Goal: Communication & Community: Answer question/provide support

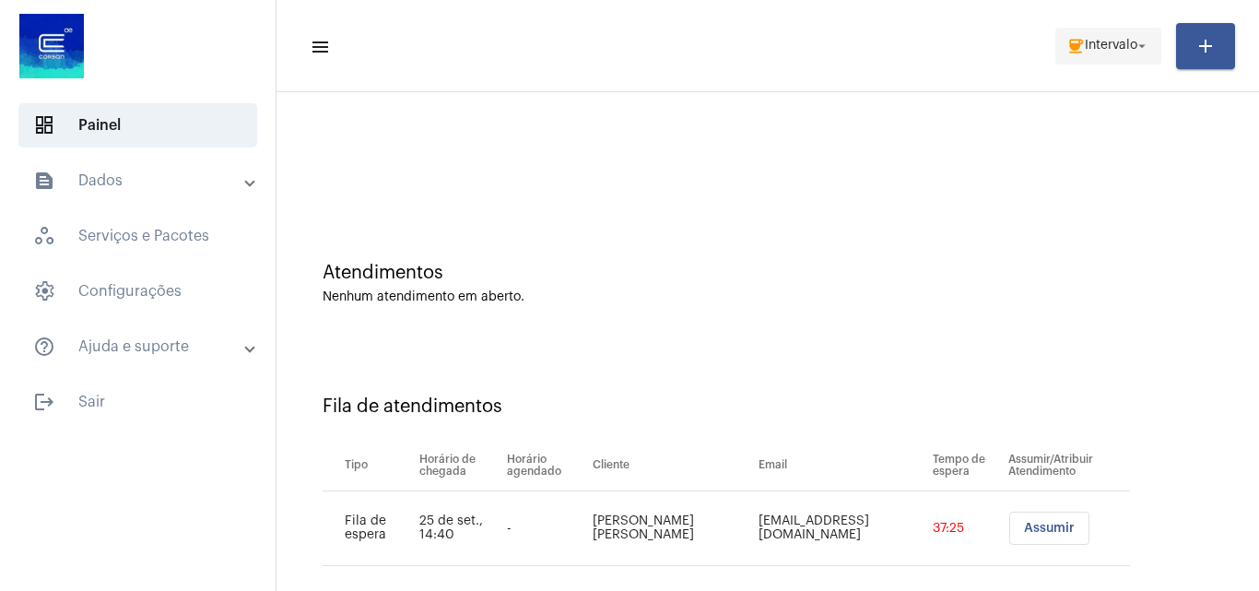
click at [1100, 40] on span "Intervalo" at bounding box center [1111, 46] width 53 height 13
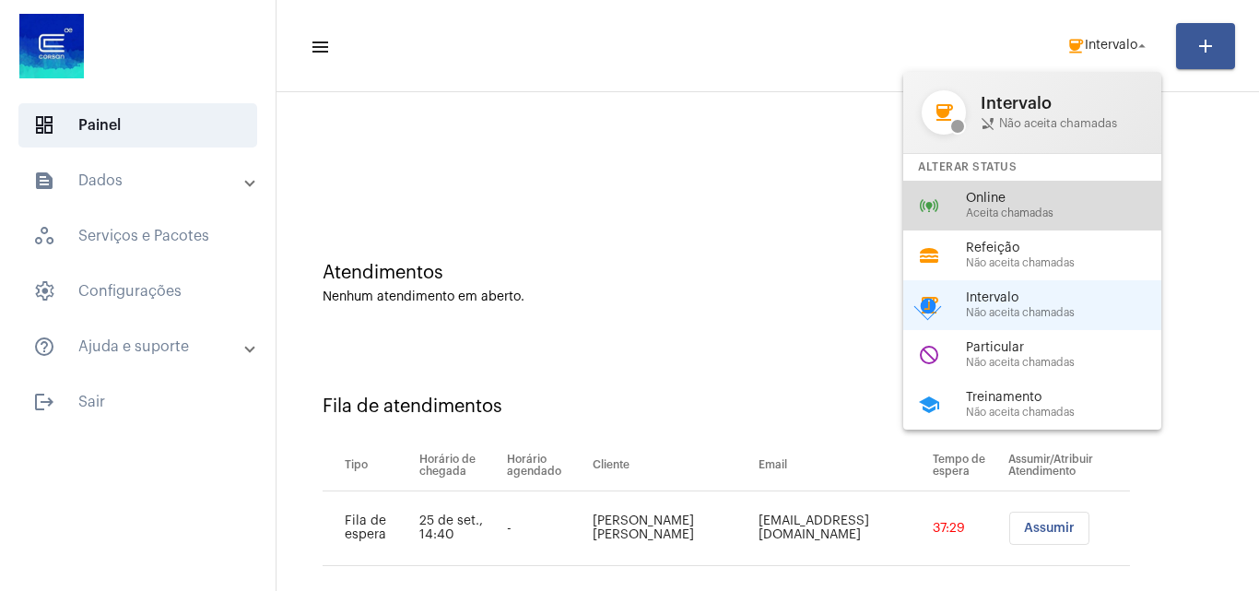
click at [996, 218] on span "Aceita chamadas" at bounding box center [1071, 213] width 210 height 12
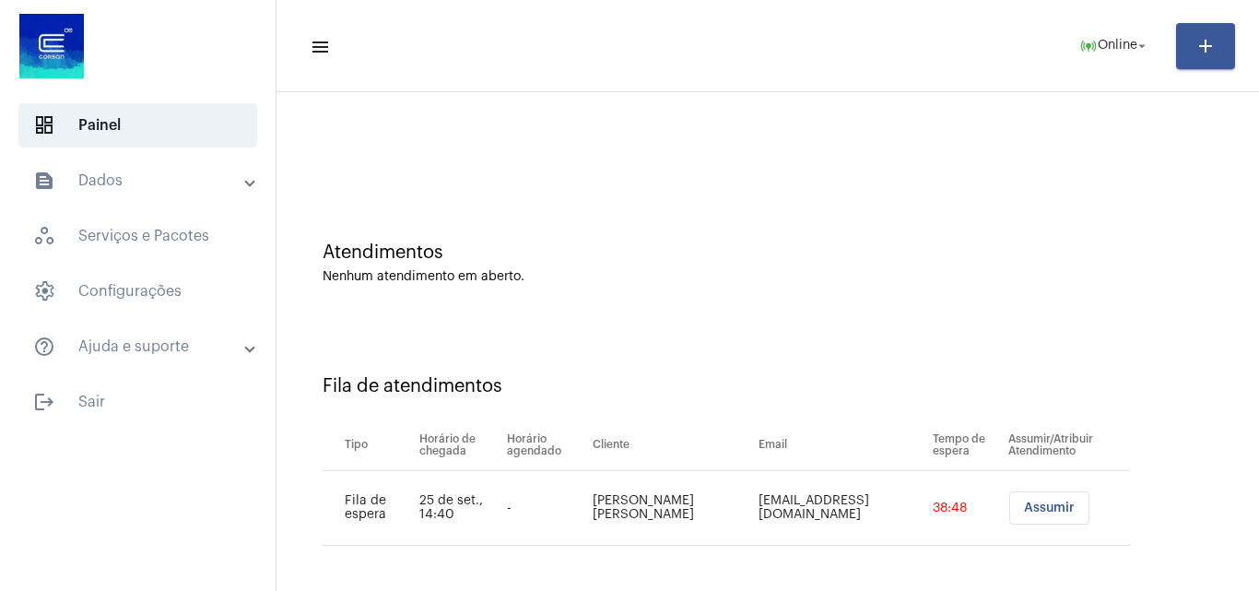
scroll to position [25, 0]
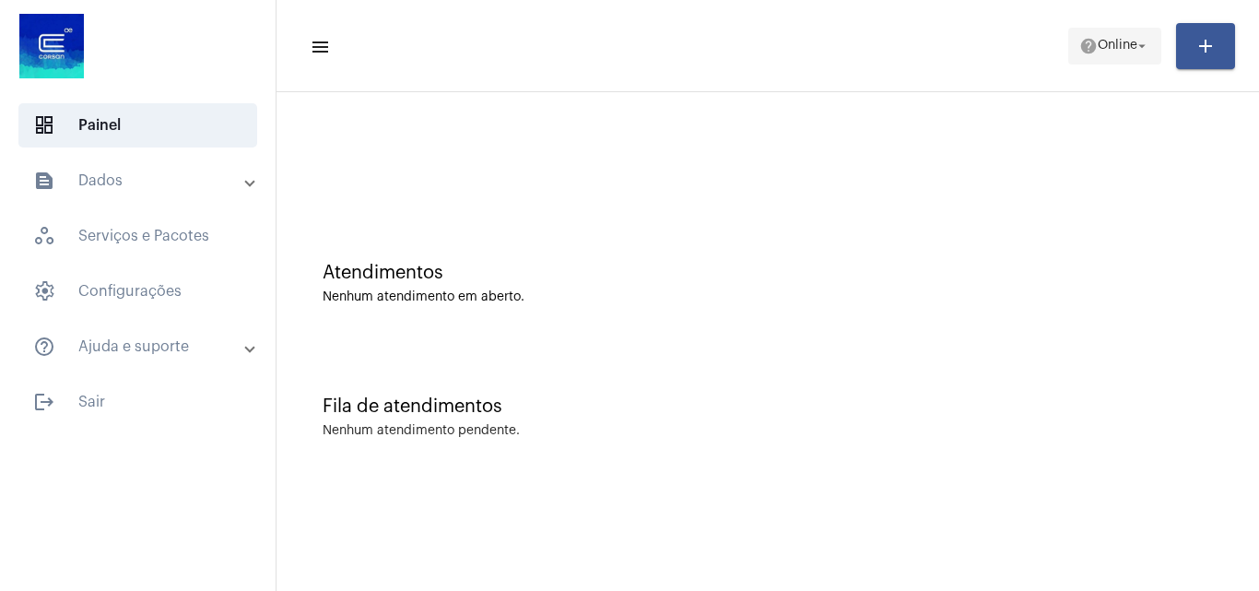
click at [1081, 56] on span "help Online arrow_drop_down" at bounding box center [1114, 45] width 71 height 33
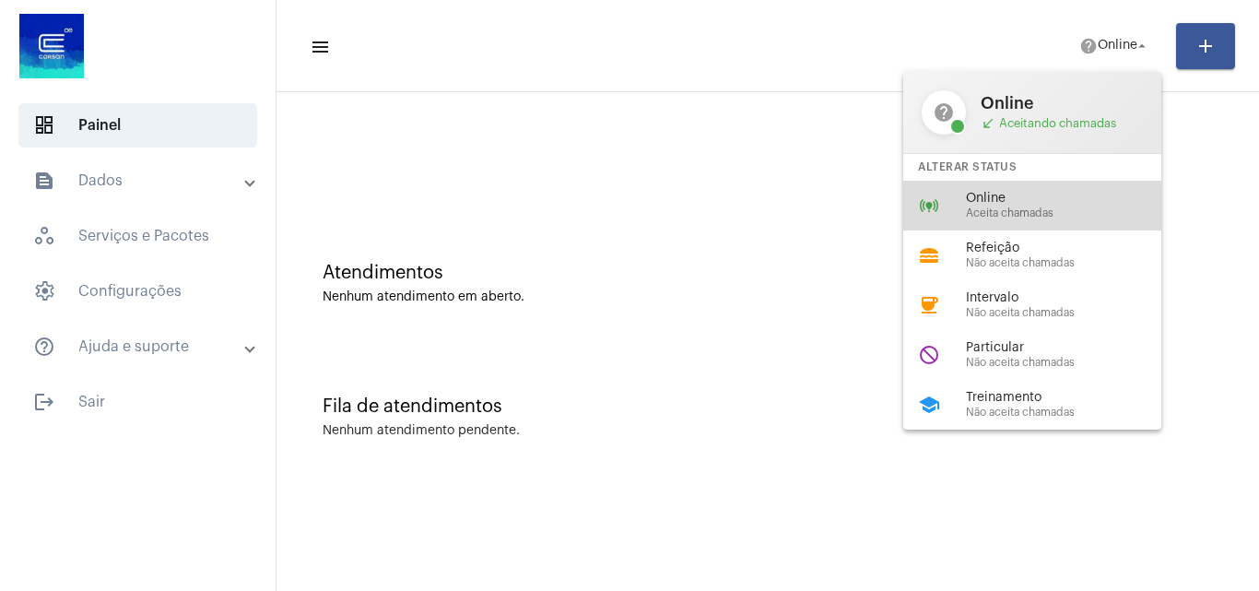
click at [1044, 197] on span "Online" at bounding box center [1071, 199] width 210 height 14
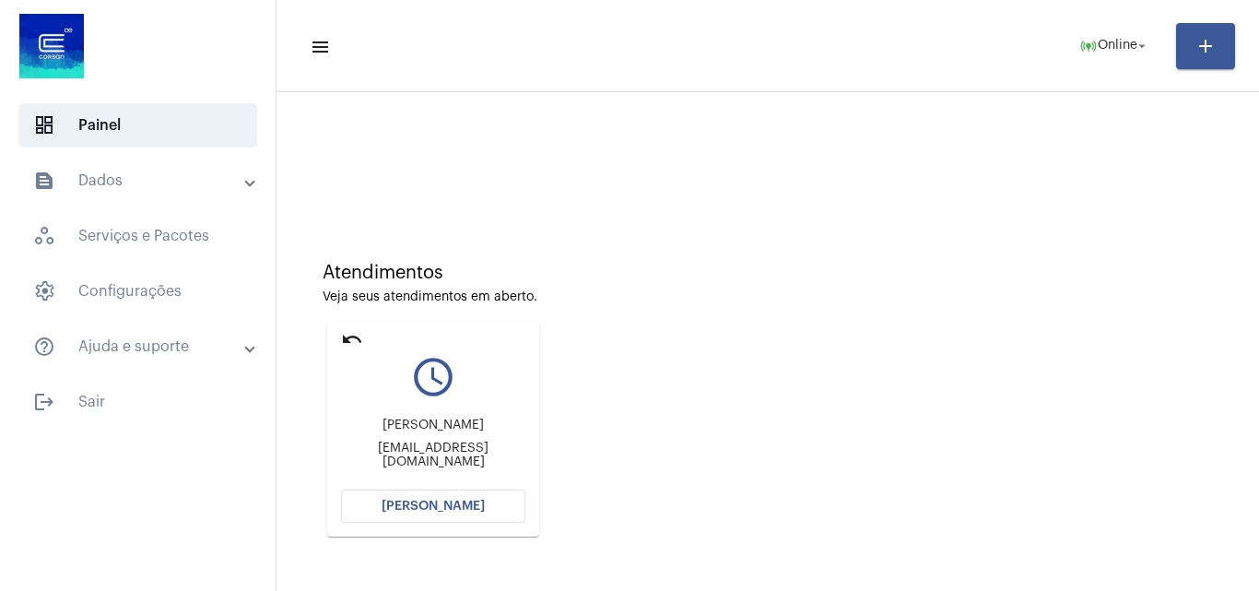
click at [350, 335] on mat-icon "undo" at bounding box center [352, 339] width 22 height 22
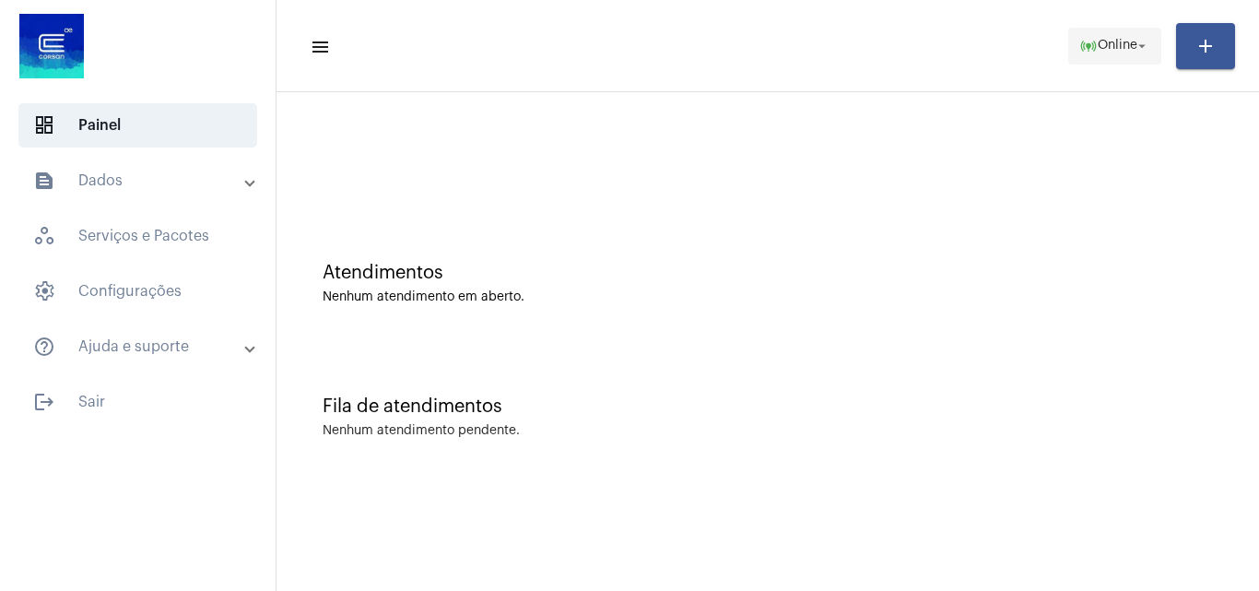
click at [1107, 55] on span "online_prediction Online arrow_drop_down" at bounding box center [1114, 45] width 71 height 33
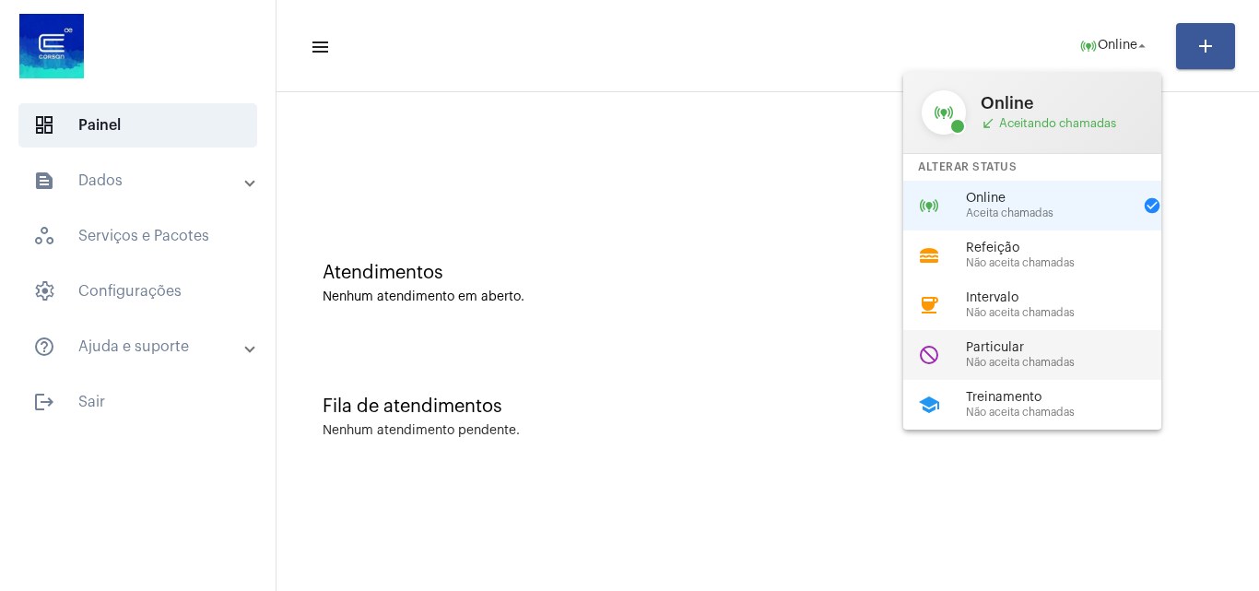
click at [1057, 361] on span "Não aceita chamadas" at bounding box center [1071, 363] width 210 height 12
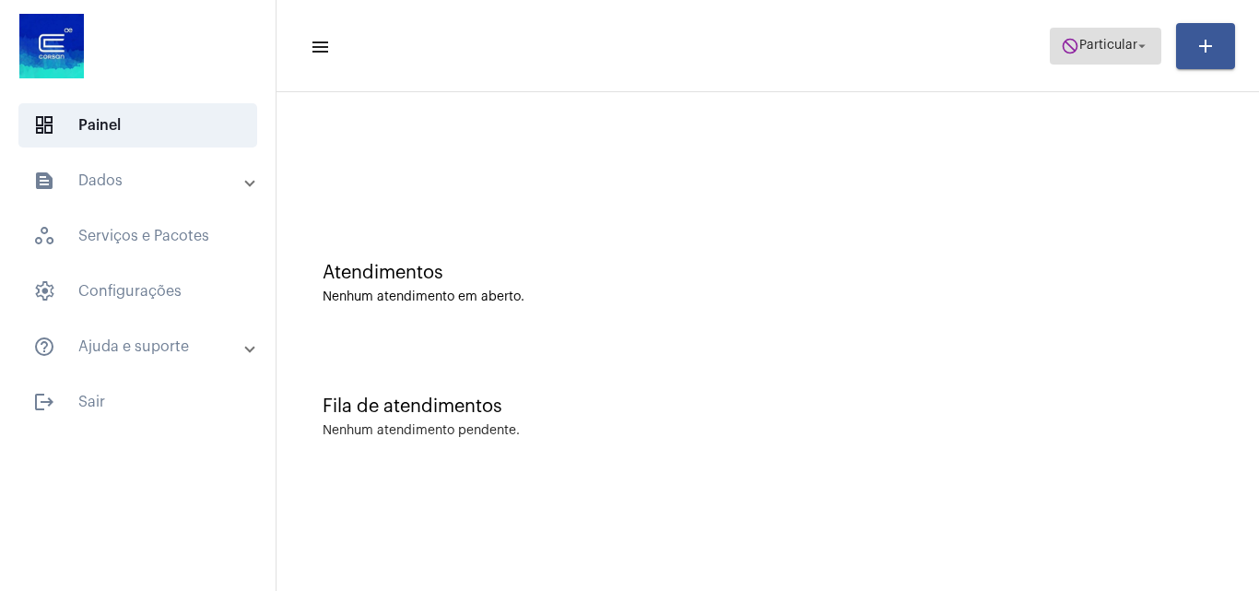
click at [1079, 52] on span "Particular" at bounding box center [1108, 46] width 58 height 13
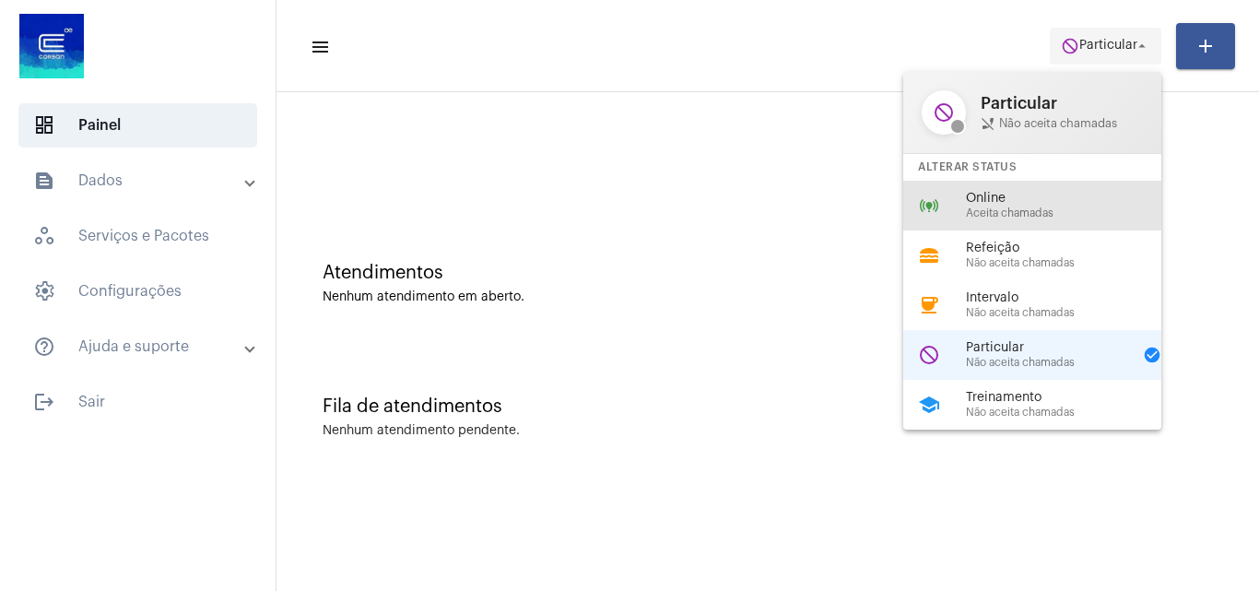
click at [1072, 183] on div "online_prediction Online Aceita chamadas" at bounding box center [1047, 206] width 288 height 50
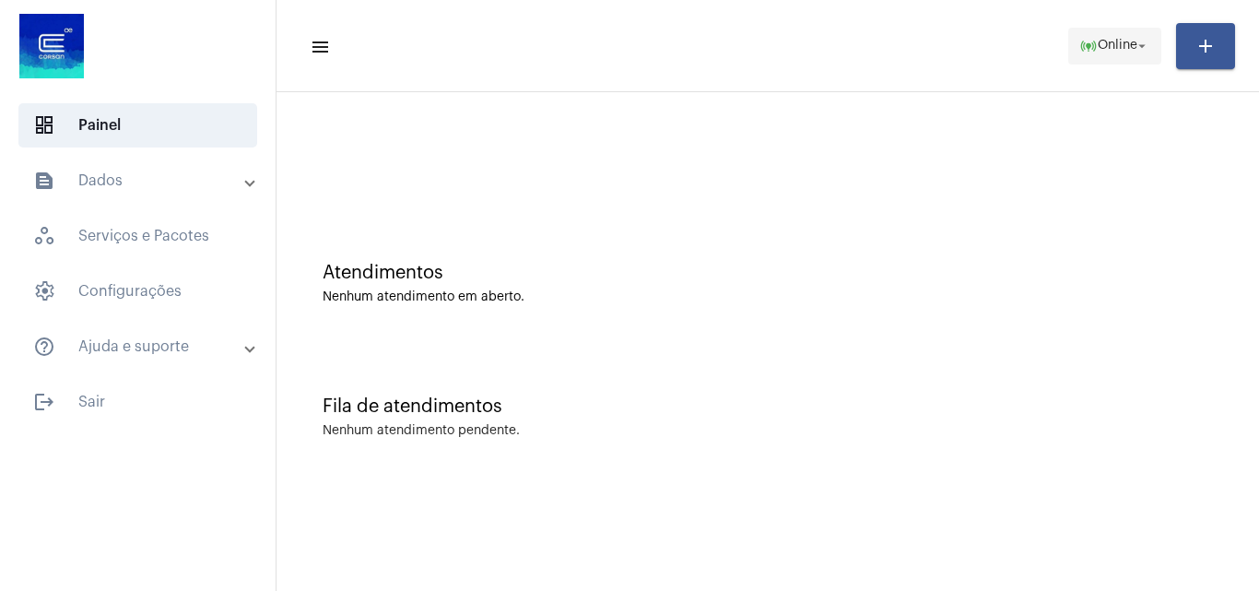
click at [1137, 53] on mat-icon "arrow_drop_down" at bounding box center [1142, 46] width 17 height 17
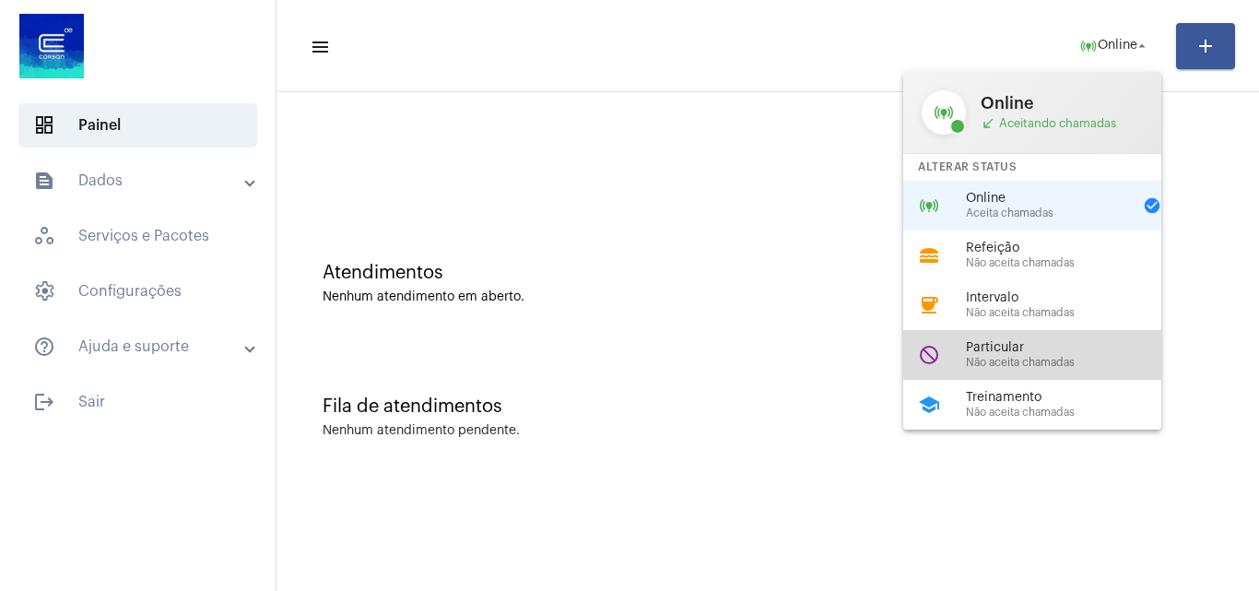
click at [1086, 350] on span "Particular" at bounding box center [1071, 348] width 210 height 14
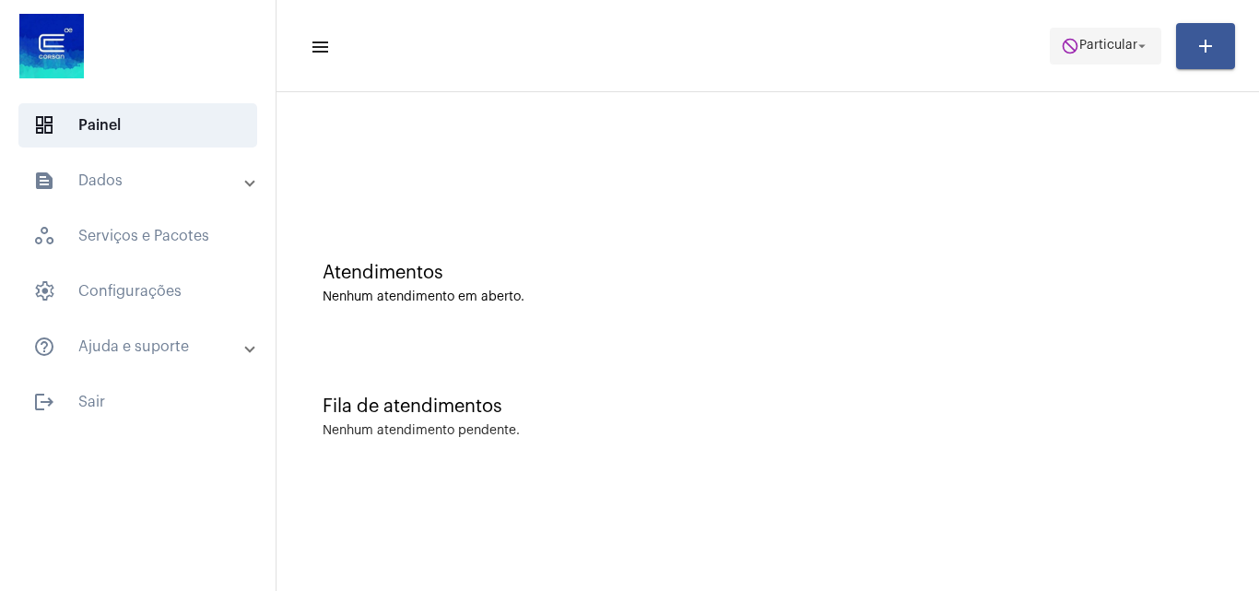
click at [1108, 38] on span "do_not_disturb Particular arrow_drop_down" at bounding box center [1105, 45] width 89 height 33
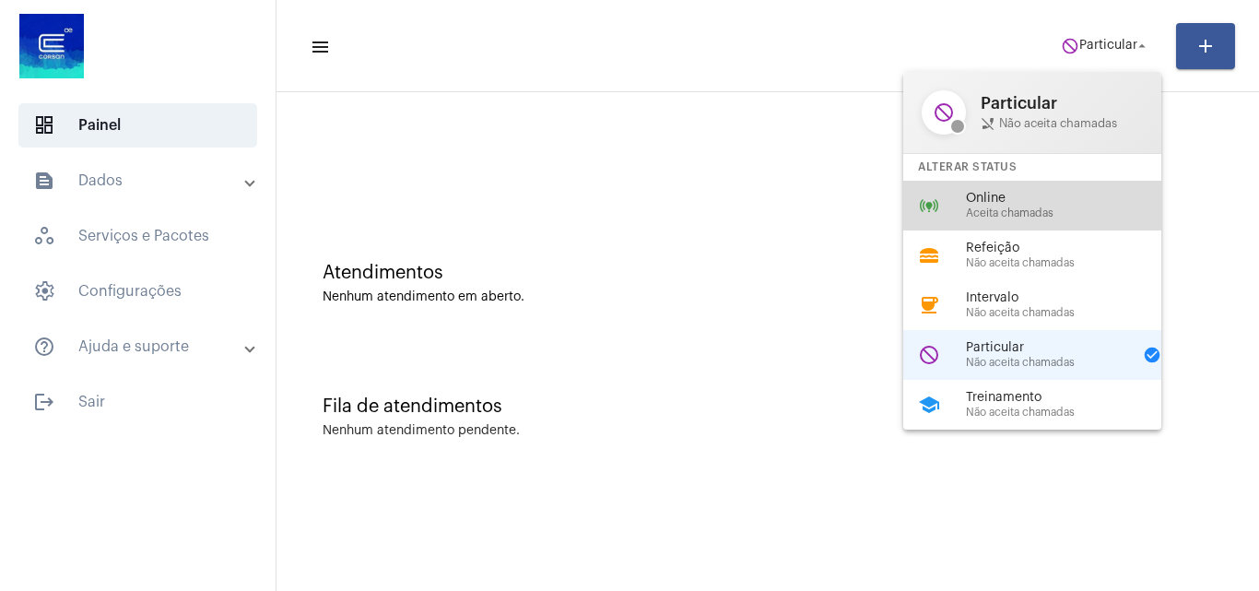
click at [1008, 200] on span "Online" at bounding box center [1071, 199] width 210 height 14
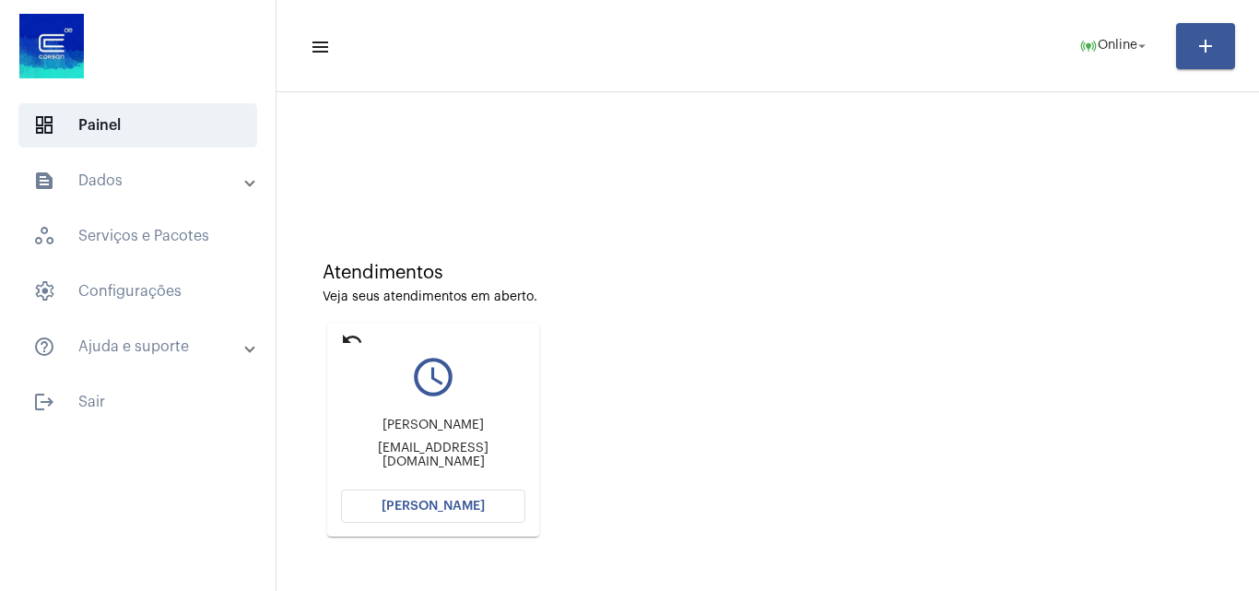
click at [427, 499] on button "Abrir Chamada" at bounding box center [433, 505] width 184 height 33
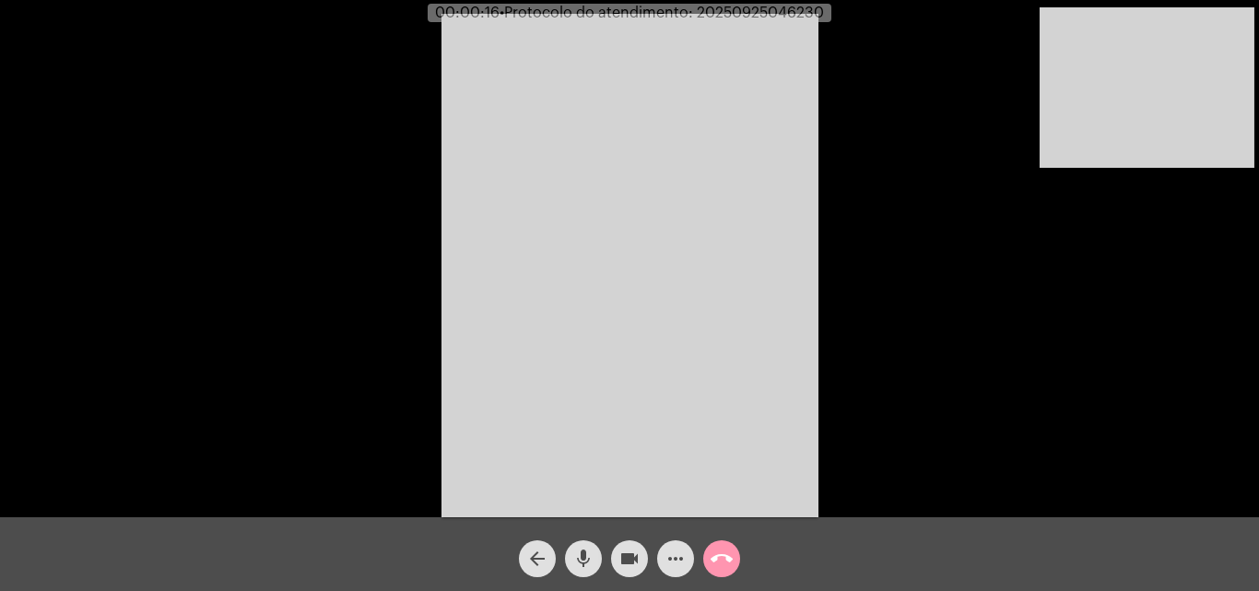
click at [923, 300] on div "Acessando Câmera e Microfone..." at bounding box center [629, 263] width 1255 height 517
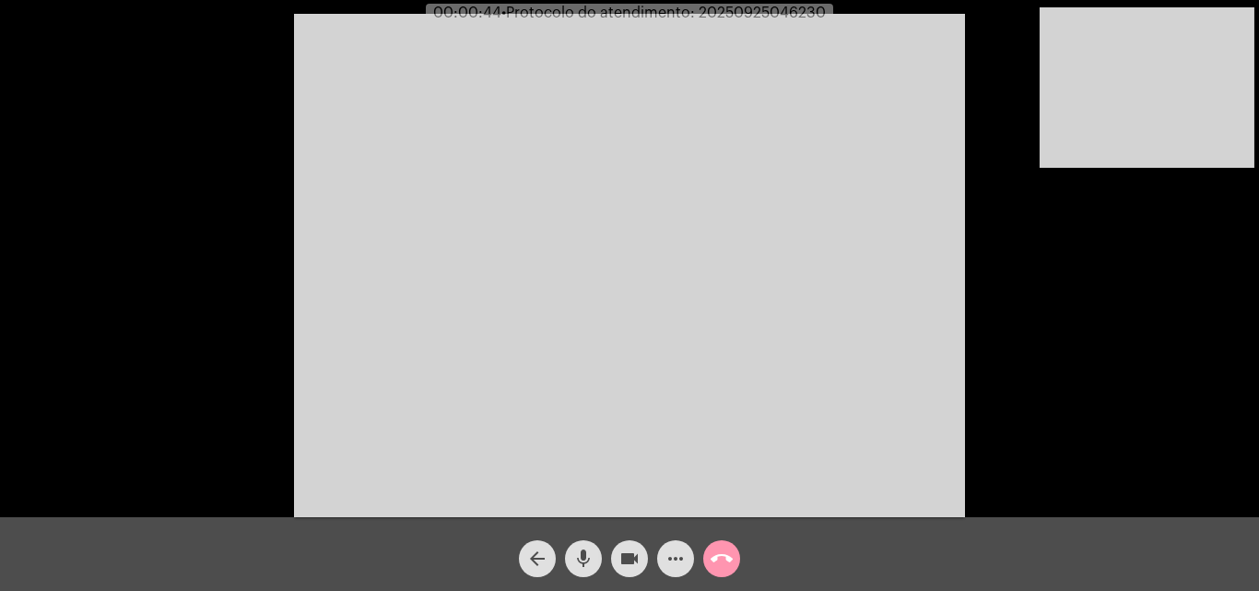
click at [581, 544] on span "mic" at bounding box center [583, 558] width 22 height 37
click at [608, 550] on div "videocam" at bounding box center [630, 554] width 46 height 46
click at [617, 553] on button "videocam_off" at bounding box center [629, 558] width 37 height 37
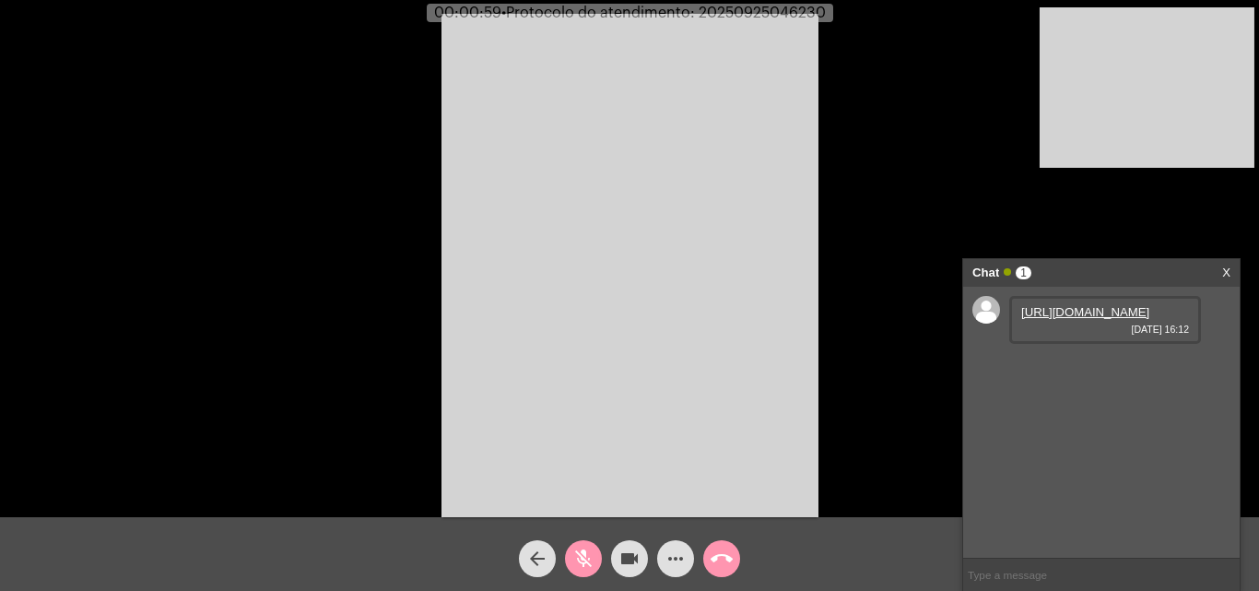
click at [591, 555] on mat-icon "mic_off" at bounding box center [583, 559] width 22 height 22
click at [1084, 319] on link "https://neft-transfer-bucket.s3.amazonaws.com/temp-cd10d0a6-3035-3298-67b2-6794…" at bounding box center [1085, 312] width 128 height 14
click at [589, 553] on mat-icon "mic" at bounding box center [583, 559] width 22 height 22
click at [588, 553] on mat-icon "mic_off" at bounding box center [583, 559] width 22 height 22
click at [588, 563] on mat-icon "mic" at bounding box center [583, 559] width 22 height 22
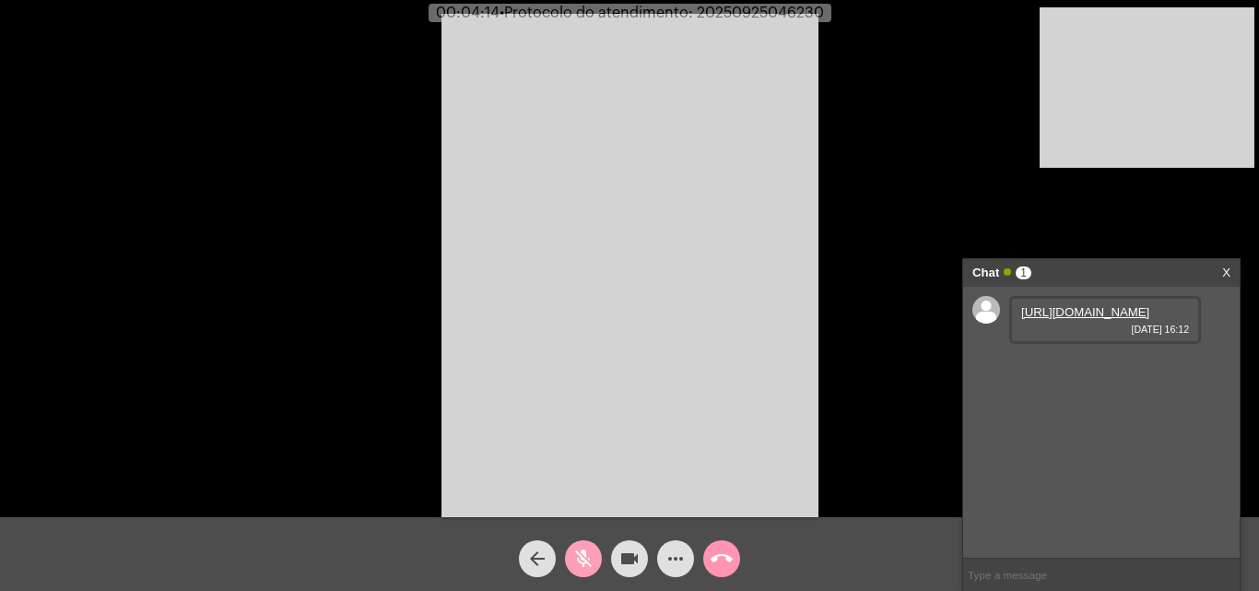
click at [587, 570] on mat-icon "mic_off" at bounding box center [583, 559] width 22 height 22
click at [587, 570] on mat-icon "mic" at bounding box center [583, 559] width 22 height 22
click at [1082, 371] on link "https://neft-transfer-bucket.s3.amazonaws.com/temp-57390bf0-64f3-0d56-f17b-d559…" at bounding box center [1085, 365] width 128 height 14
click at [636, 546] on span "videocam" at bounding box center [630, 558] width 22 height 37
click at [1059, 371] on link "https://neft-transfer-bucket.s3.amazonaws.com/temp-57390bf0-64f3-0d56-f17b-d559…" at bounding box center [1085, 365] width 128 height 14
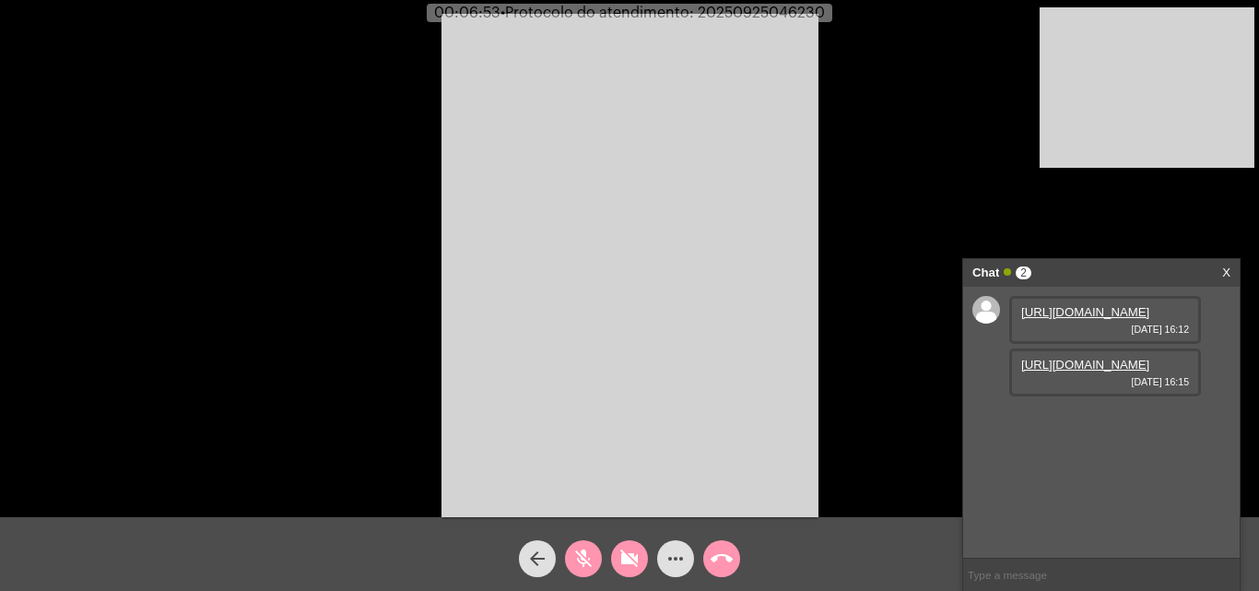
click at [620, 555] on mat-icon "videocam_off" at bounding box center [630, 559] width 22 height 22
click at [592, 566] on mat-icon "mic_off" at bounding box center [583, 559] width 22 height 22
click at [1145, 524] on div "https://neft-transfer-bucket.s3.amazonaws.com/temp-cd10d0a6-3035-3298-67b2-6794…" at bounding box center [1101, 422] width 277 height 271
click at [575, 566] on mat-icon "mic" at bounding box center [583, 559] width 22 height 22
click at [585, 548] on mat-icon "mic_off" at bounding box center [583, 559] width 22 height 22
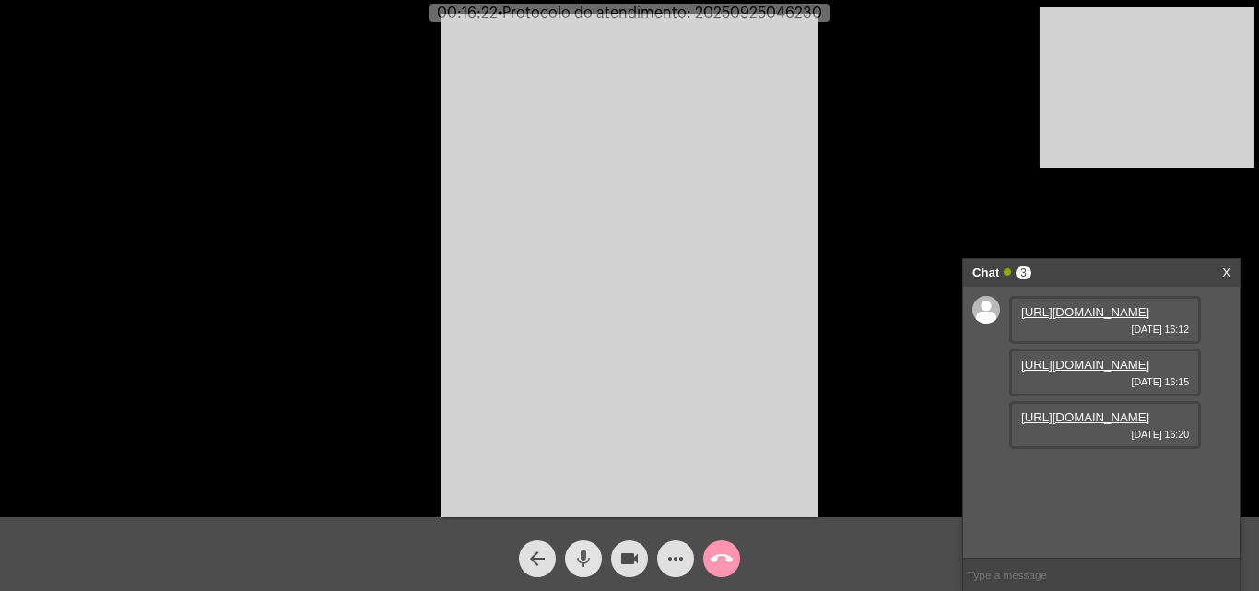
click at [578, 566] on mat-icon "mic" at bounding box center [583, 559] width 22 height 22
click at [593, 554] on mat-icon "mic_off" at bounding box center [583, 559] width 22 height 22
click at [584, 548] on mat-icon "mic" at bounding box center [583, 559] width 22 height 22
click at [580, 557] on mat-icon "mic_off" at bounding box center [583, 559] width 22 height 22
click at [584, 568] on mat-icon "mic" at bounding box center [583, 559] width 22 height 22
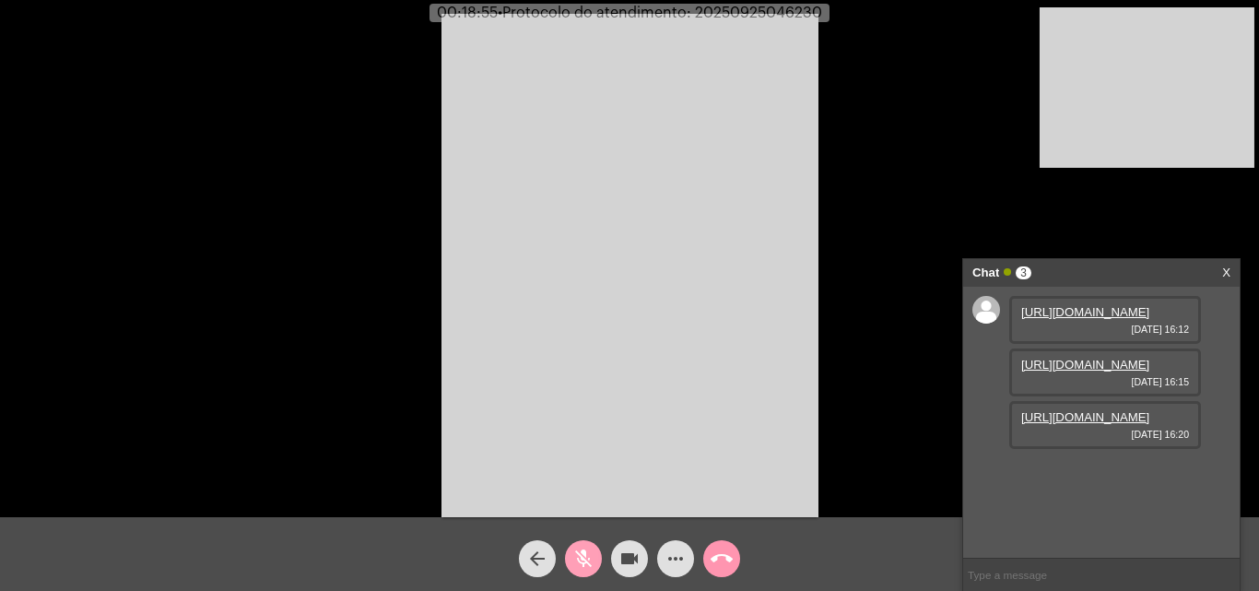
click at [583, 545] on span "mic_off" at bounding box center [583, 558] width 22 height 37
click at [586, 560] on mat-icon "mic" at bounding box center [583, 559] width 22 height 22
click at [585, 551] on mat-icon "mic_off" at bounding box center [583, 559] width 22 height 22
click at [586, 553] on mat-icon "mic" at bounding box center [583, 559] width 22 height 22
click at [1108, 319] on link "https://neft-transfer-bucket.s3.amazonaws.com/temp-cd10d0a6-3035-3298-67b2-6794…" at bounding box center [1085, 312] width 128 height 14
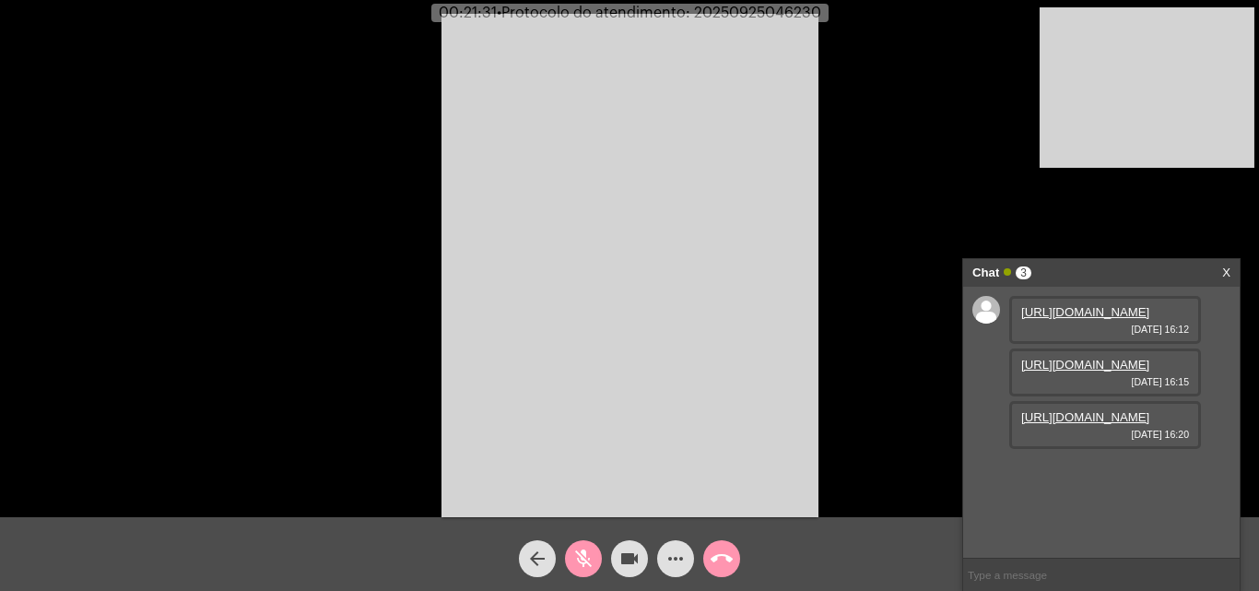
click at [1107, 371] on link "https://neft-transfer-bucket.s3.amazonaws.com/temp-57390bf0-64f3-0d56-f17b-d559…" at bounding box center [1085, 365] width 128 height 14
click at [579, 579] on div "arrow_back mic_off videocam more_horiz call_end" at bounding box center [629, 554] width 1259 height 74
click at [586, 546] on span "mic_off" at bounding box center [583, 558] width 22 height 37
click at [1103, 424] on link "https://neft-transfer-bucket.s3.amazonaws.com/temp-99fcc8ee-b6bb-ea1c-3dc6-1aa9…" at bounding box center [1085, 417] width 128 height 14
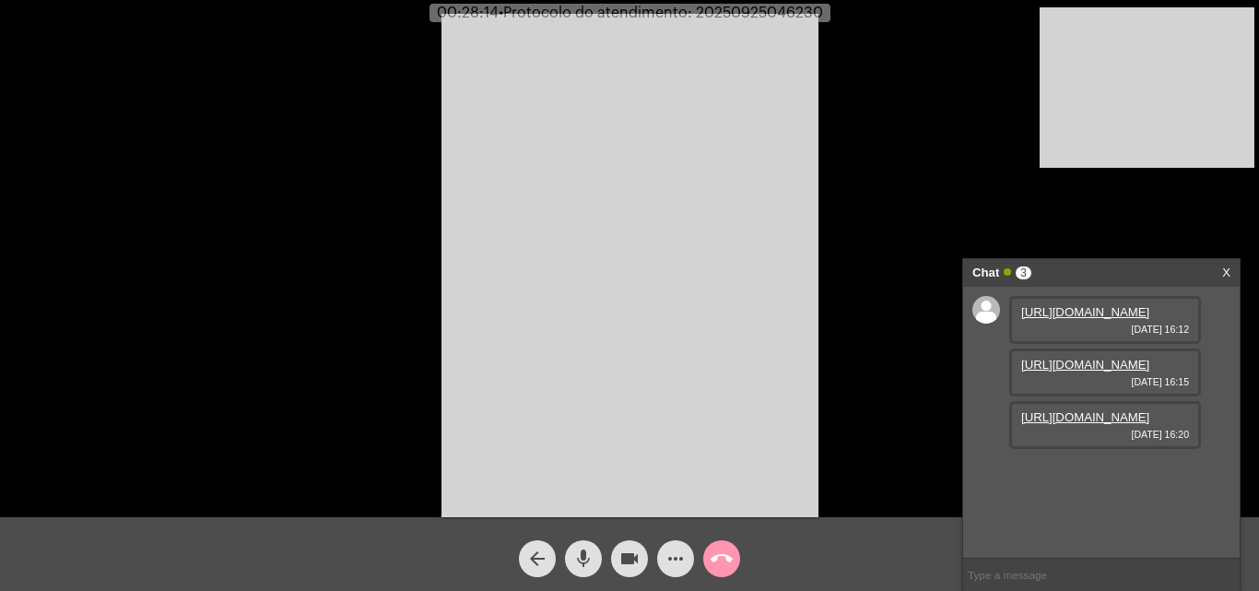
click at [588, 564] on mat-icon "mic" at bounding box center [583, 559] width 22 height 22
click at [574, 551] on mat-icon "mic_off" at bounding box center [583, 559] width 22 height 22
click at [1067, 568] on input "text" at bounding box center [1101, 575] width 277 height 32
click at [674, 561] on mat-icon "more_horiz" at bounding box center [676, 559] width 22 height 22
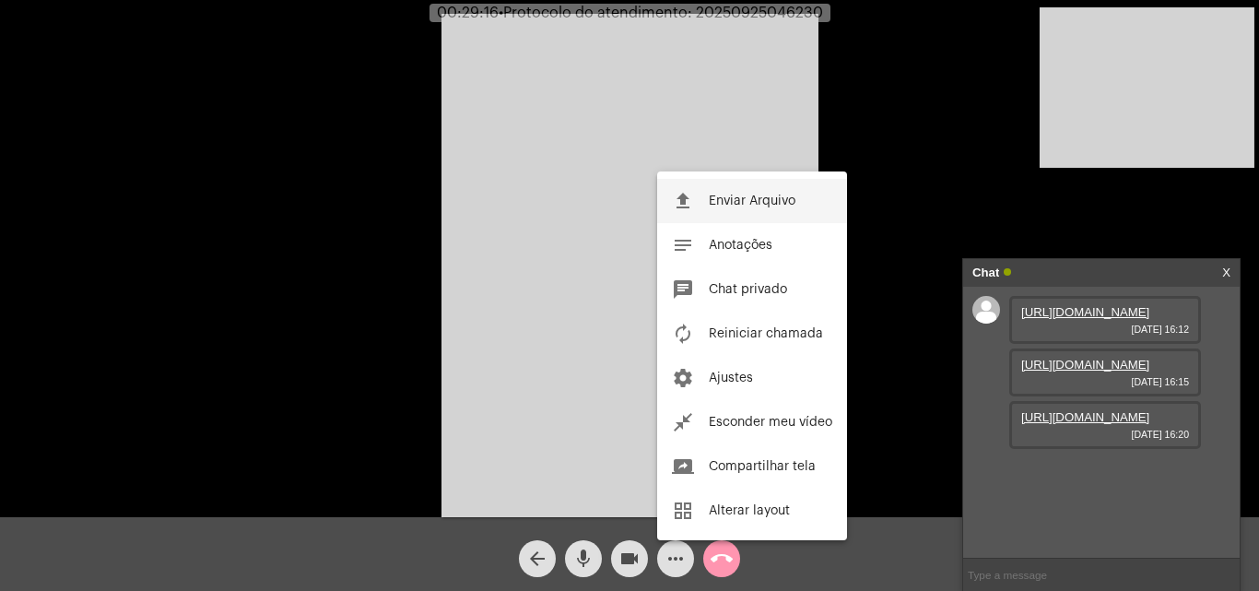
click at [746, 199] on span "Enviar Arquivo" at bounding box center [752, 200] width 87 height 13
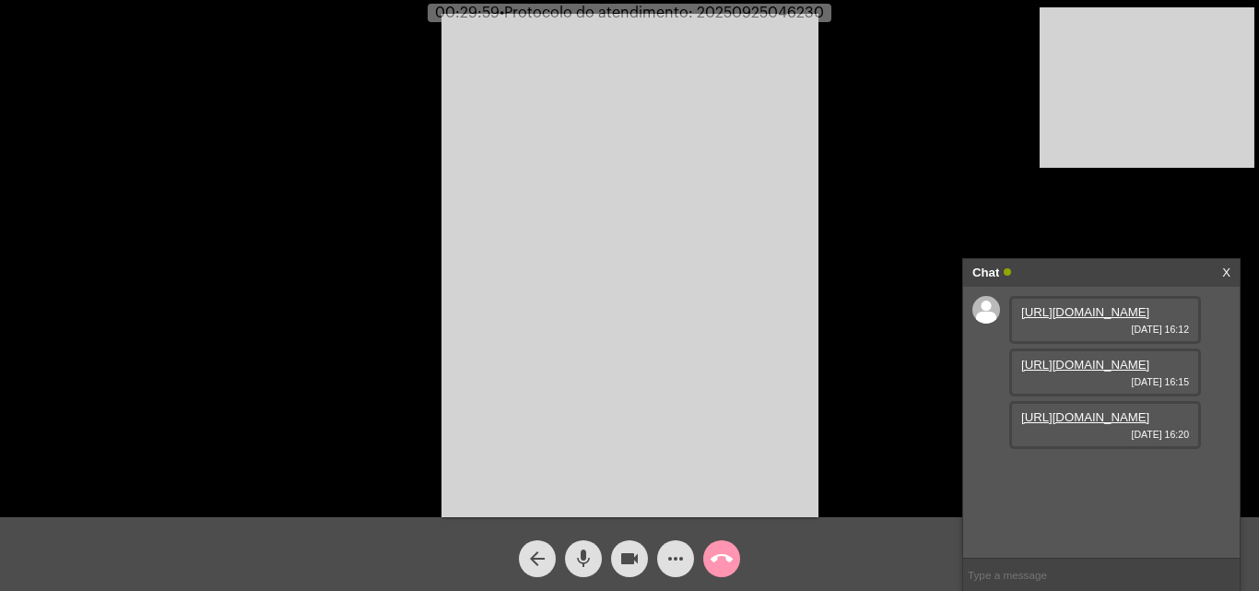
click at [657, 540] on button "more_horiz" at bounding box center [675, 558] width 37 height 37
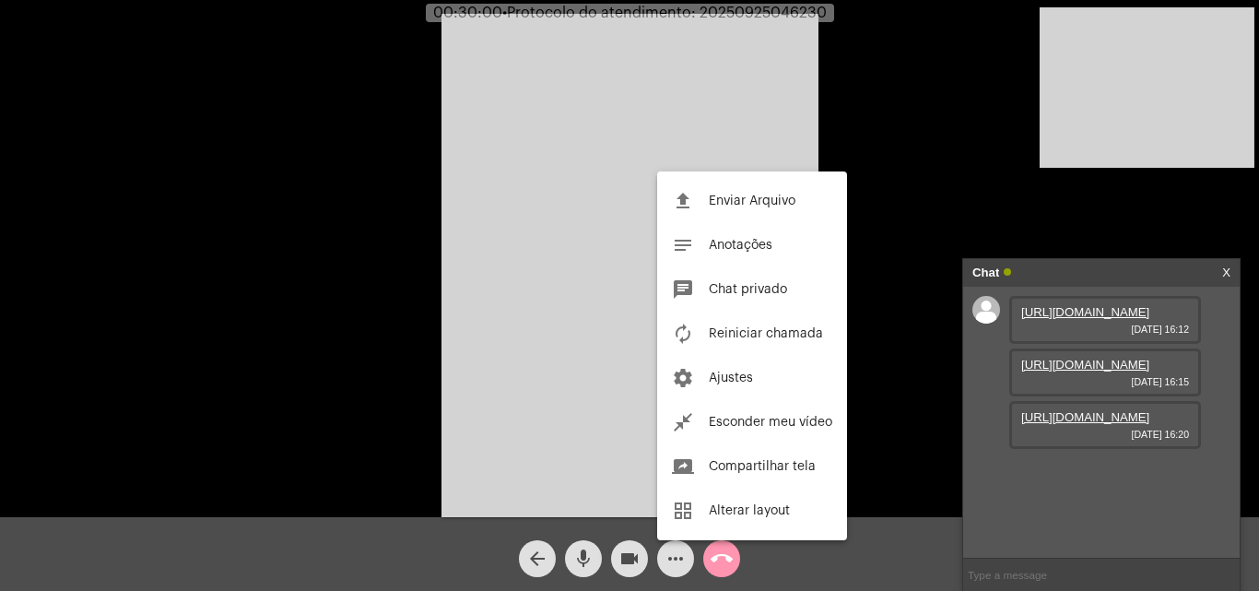
click at [477, 271] on div at bounding box center [629, 295] width 1259 height 591
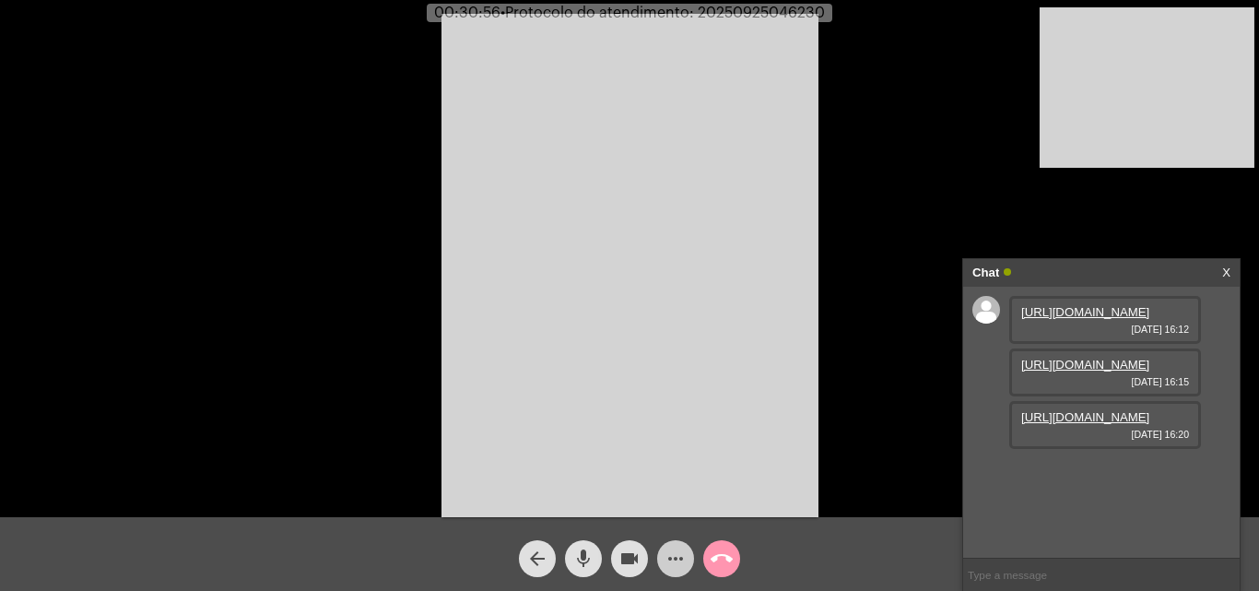
click at [578, 557] on mat-icon "mic" at bounding box center [583, 559] width 22 height 22
click at [578, 557] on mat-icon "mic_off" at bounding box center [583, 559] width 22 height 22
click at [583, 552] on mat-icon "mic" at bounding box center [583, 559] width 22 height 22
click at [583, 552] on mat-icon "mic_off" at bounding box center [583, 559] width 22 height 22
click at [591, 555] on mat-icon "mic" at bounding box center [583, 559] width 22 height 22
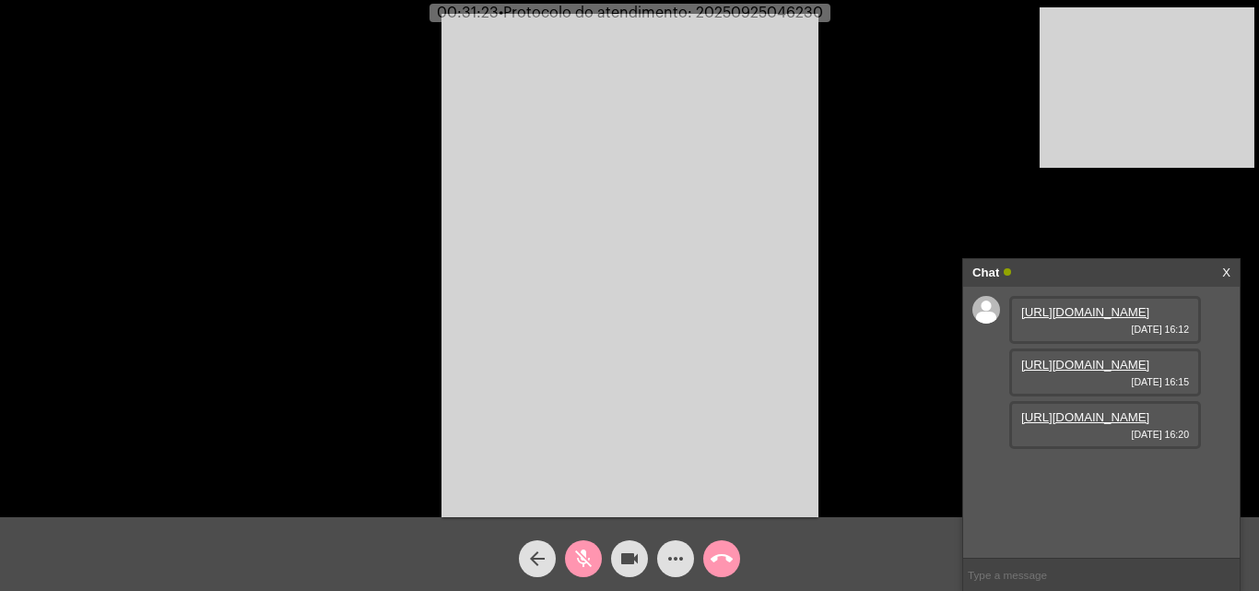
click at [631, 555] on mat-icon "videocam" at bounding box center [630, 559] width 22 height 22
click at [631, 556] on mat-icon "videocam_off" at bounding box center [630, 559] width 22 height 22
click at [569, 556] on button "mic_off" at bounding box center [583, 558] width 37 height 37
click at [572, 560] on mat-icon "mic" at bounding box center [583, 559] width 22 height 22
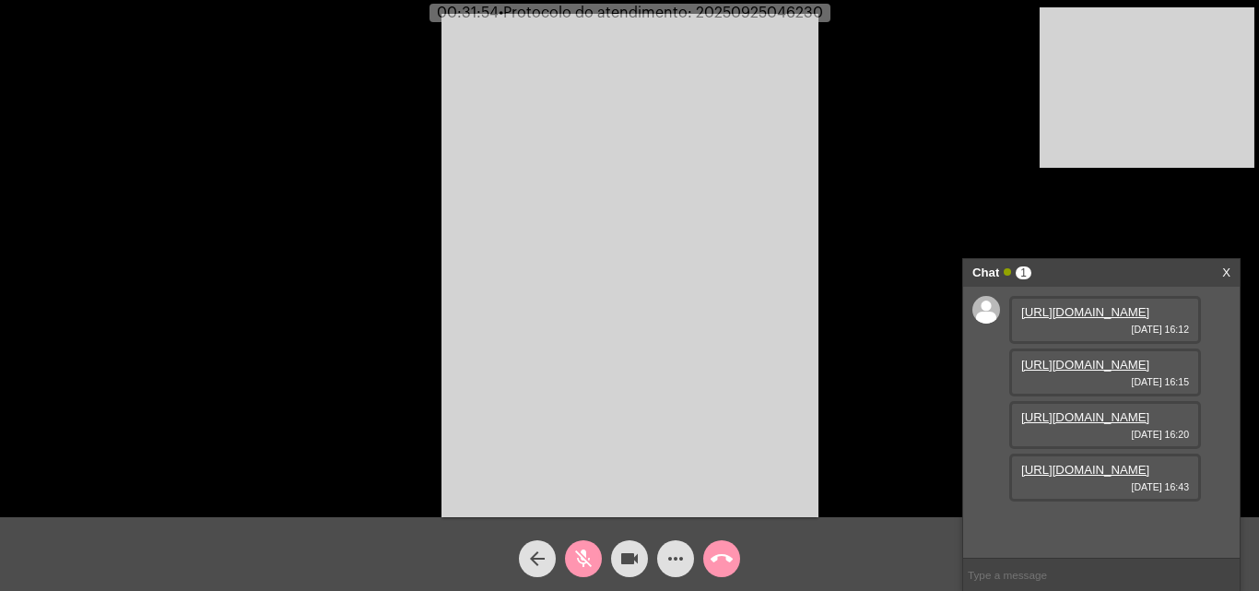
click at [1075, 477] on link "https://neft-transfer-bucket.s3.amazonaws.com/temp-f12f4039-6baa-49da-ad34-b59f…" at bounding box center [1085, 470] width 128 height 14
click at [580, 555] on mat-icon "mic_off" at bounding box center [583, 559] width 22 height 22
drag, startPoint x: 797, startPoint y: 238, endPoint x: 746, endPoint y: 227, distance: 52.8
click at [797, 238] on video at bounding box center [630, 265] width 377 height 503
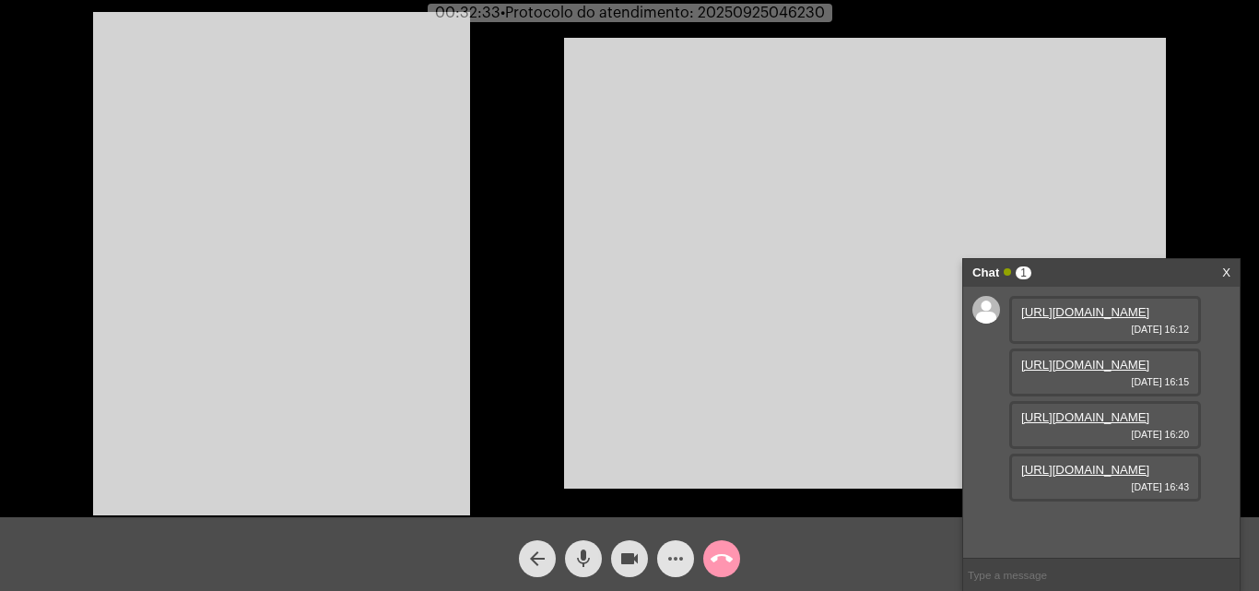
click at [675, 557] on mat-icon "more_horiz" at bounding box center [676, 559] width 22 height 22
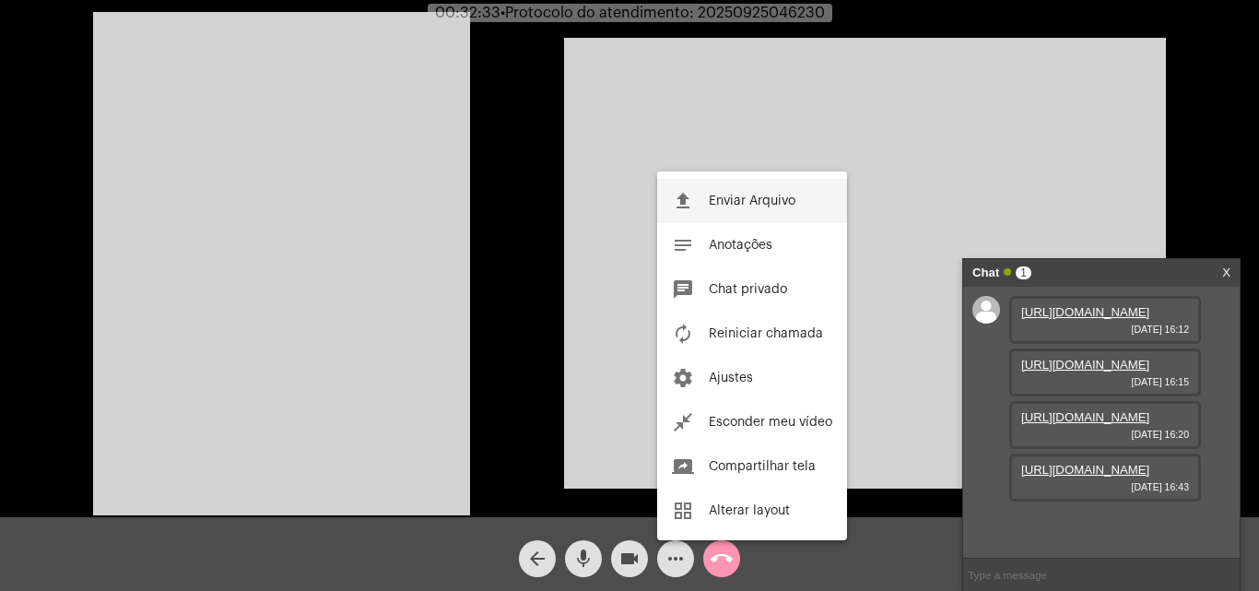
click at [742, 189] on button "file_upload Enviar Arquivo" at bounding box center [752, 201] width 190 height 44
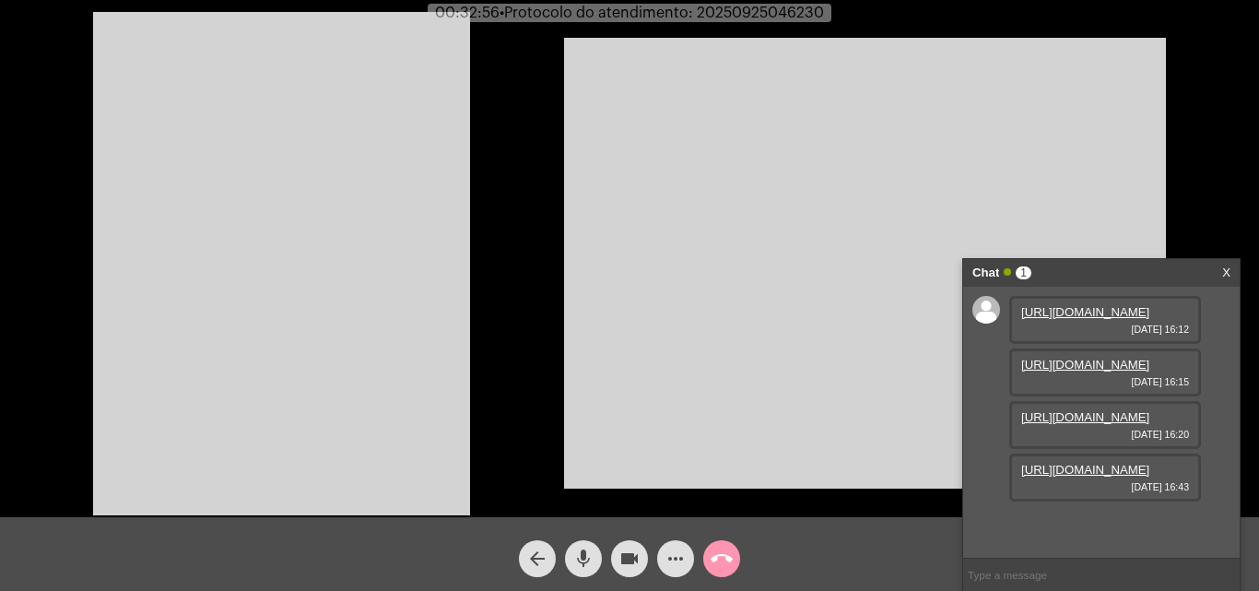
click at [583, 561] on mat-icon "mic" at bounding box center [583, 559] width 22 height 22
click at [583, 561] on mat-icon "mic_off" at bounding box center [583, 559] width 22 height 22
click at [1028, 571] on input "text" at bounding box center [1101, 575] width 277 height 32
click at [677, 557] on mat-icon "more_horiz" at bounding box center [676, 559] width 22 height 22
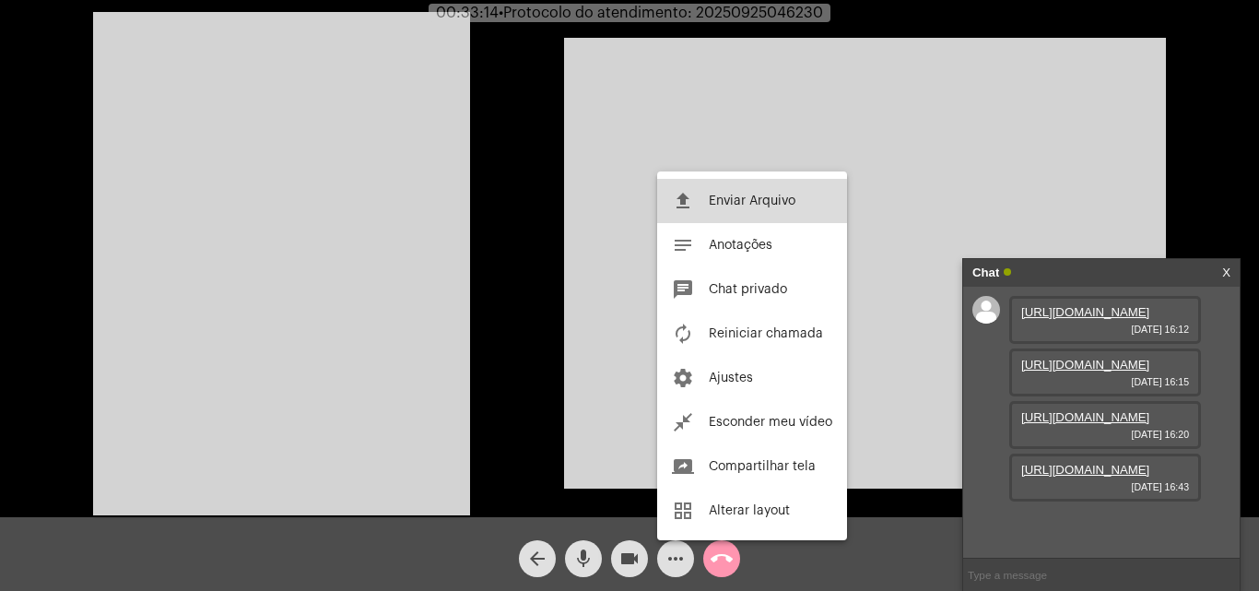
click at [713, 206] on span "Enviar Arquivo" at bounding box center [752, 200] width 87 height 13
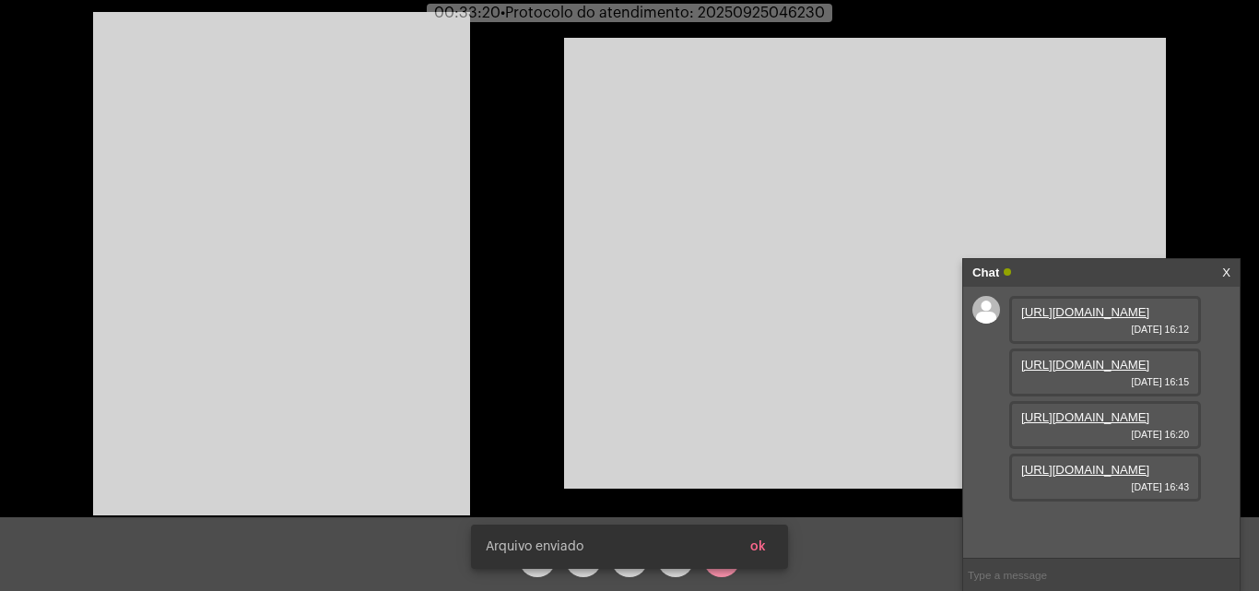
click at [671, 574] on div "Arquivo enviado ok" at bounding box center [629, 546] width 361 height 88
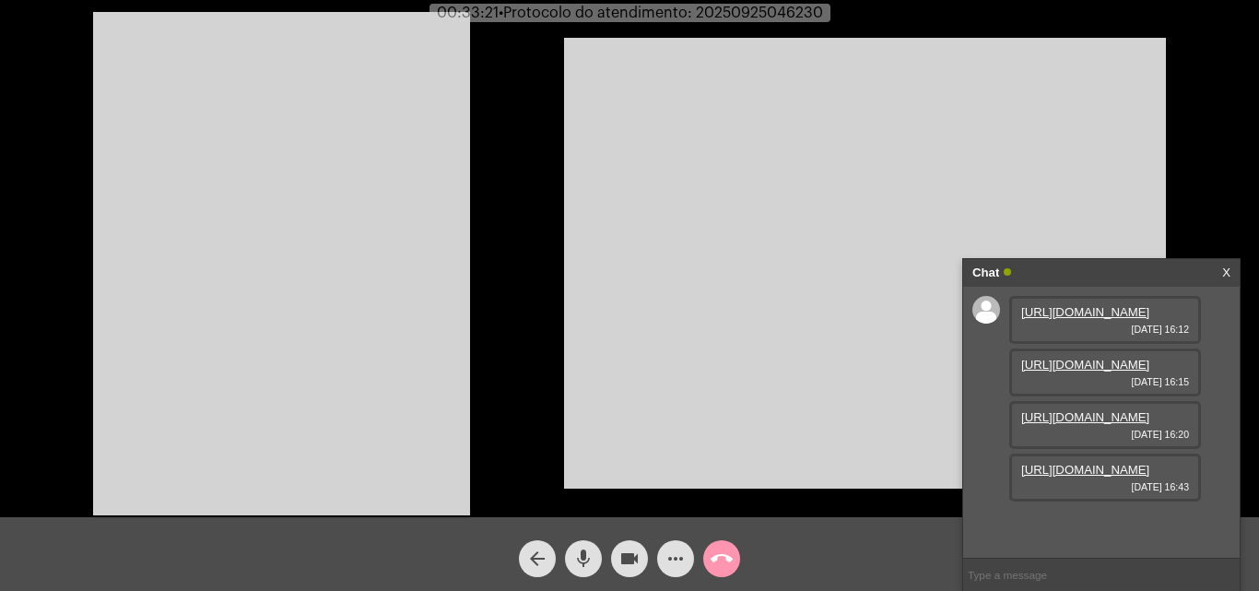
click at [579, 565] on mat-icon "mic" at bounding box center [583, 559] width 22 height 22
click at [662, 558] on button "more_horiz" at bounding box center [675, 558] width 37 height 37
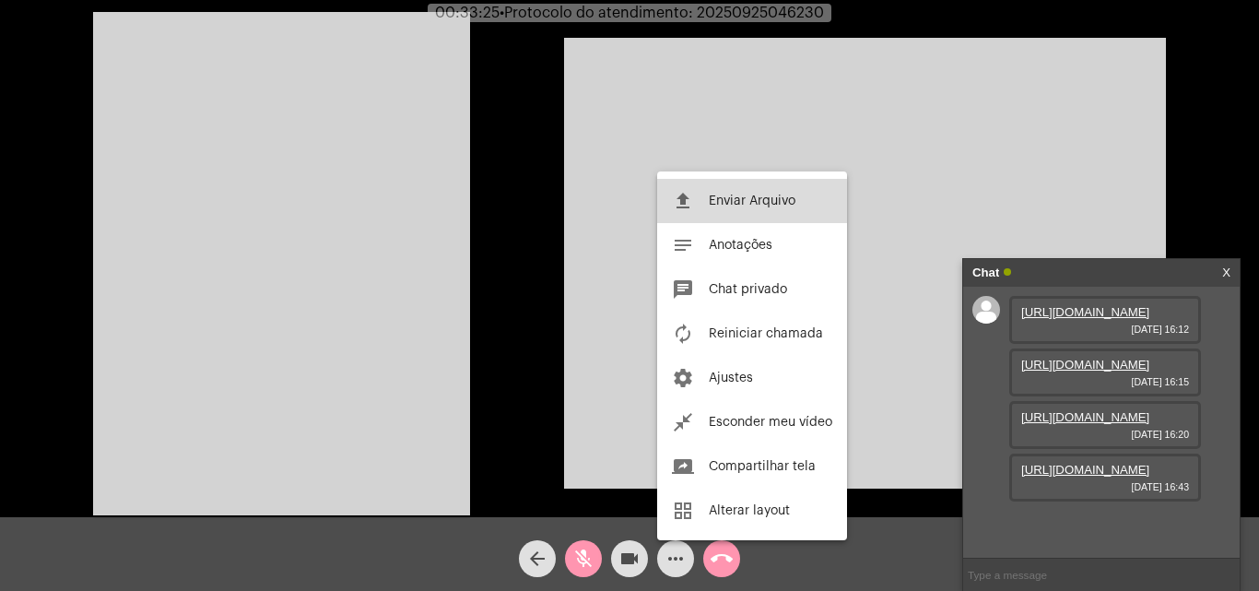
click at [748, 202] on span "Enviar Arquivo" at bounding box center [752, 200] width 87 height 13
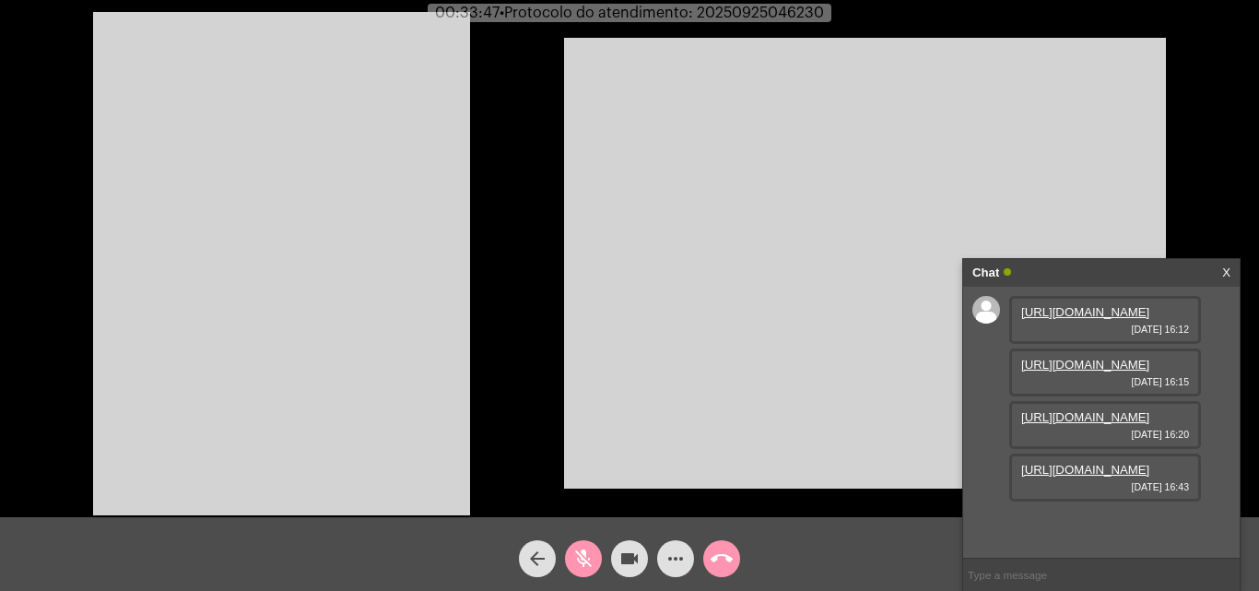
click at [580, 562] on mat-icon "mic_off" at bounding box center [583, 559] width 22 height 22
click at [571, 560] on button "mic" at bounding box center [583, 558] width 37 height 37
click at [628, 559] on mat-icon "videocam" at bounding box center [630, 559] width 22 height 22
click at [628, 559] on mat-icon "videocam_off" at bounding box center [630, 559] width 22 height 22
click at [595, 540] on div "mic_off" at bounding box center [583, 554] width 46 height 46
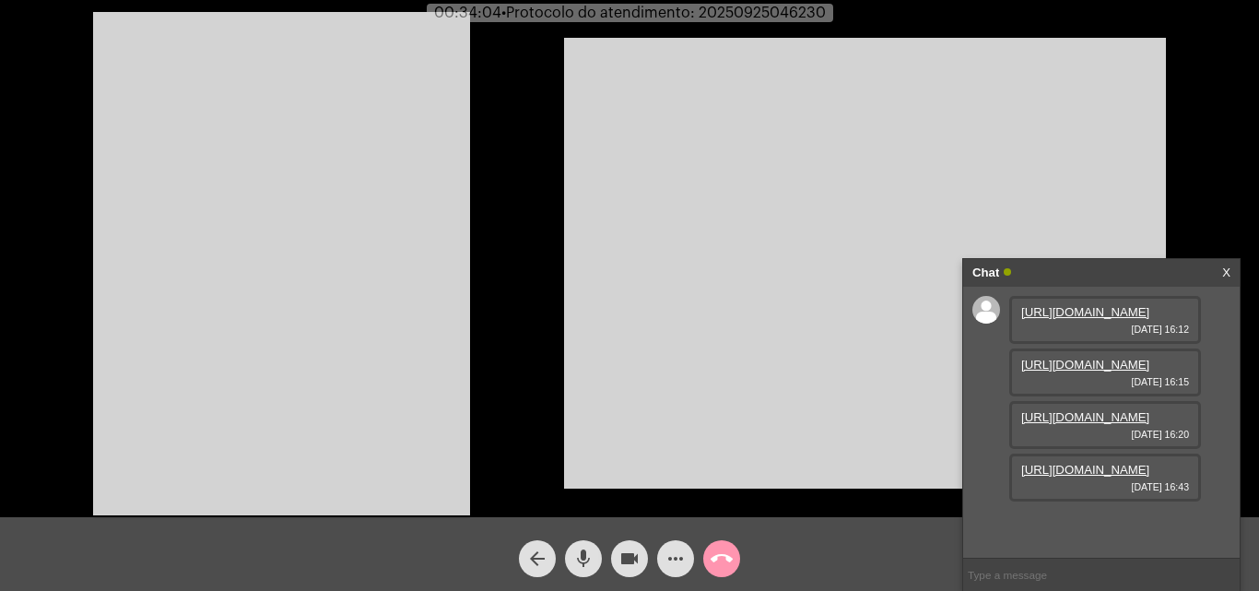
click at [680, 569] on mat-icon "more_horiz" at bounding box center [676, 559] width 22 height 22
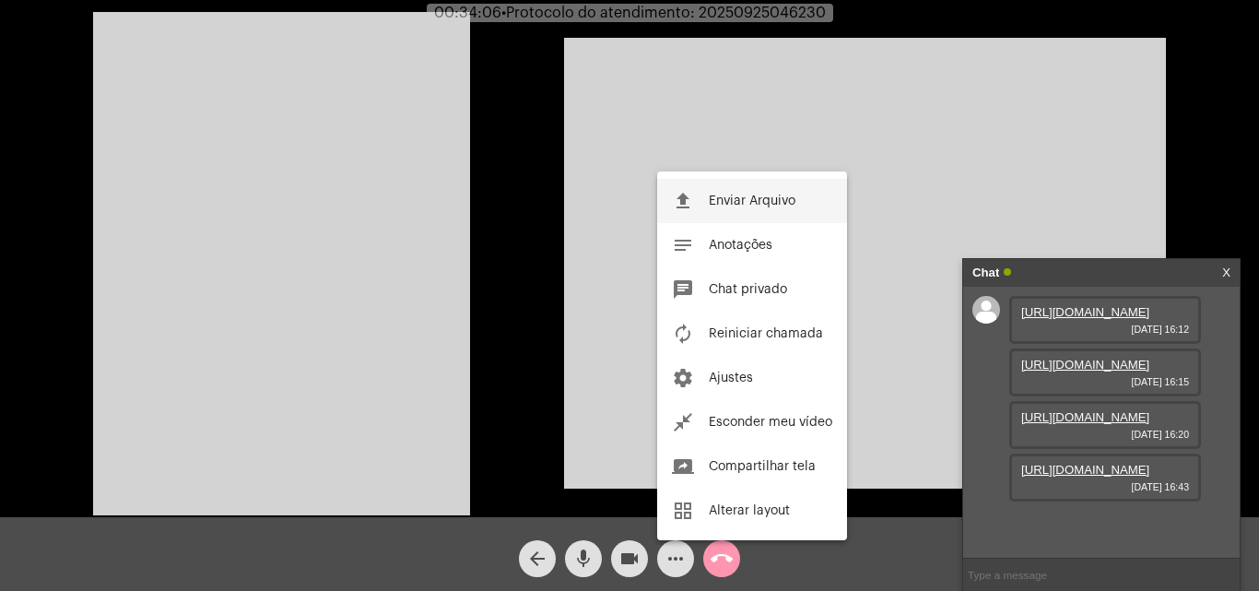
click at [724, 197] on span "Enviar Arquivo" at bounding box center [752, 200] width 87 height 13
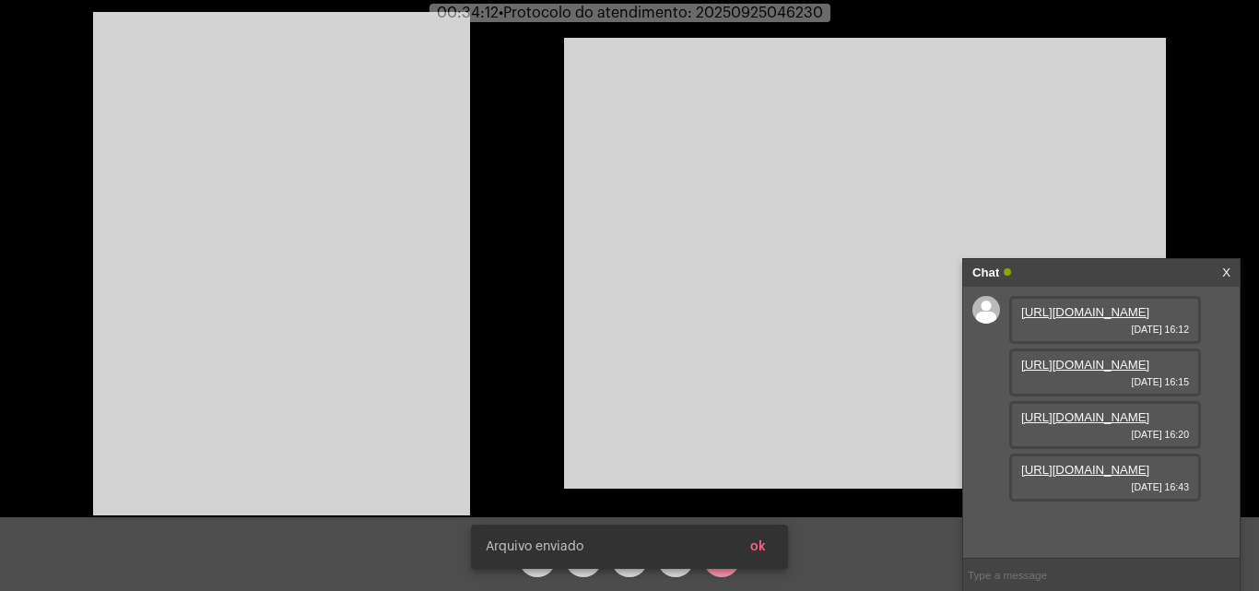
click at [760, 543] on span "ok" at bounding box center [758, 546] width 16 height 13
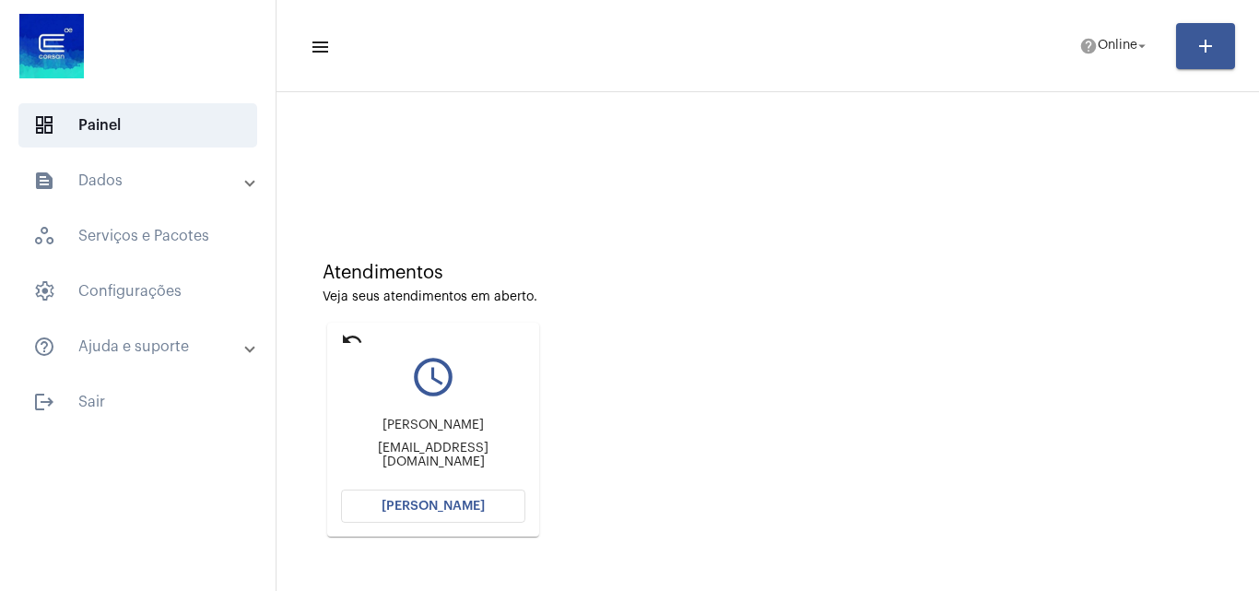
click at [460, 500] on span "[PERSON_NAME]" at bounding box center [433, 506] width 103 height 13
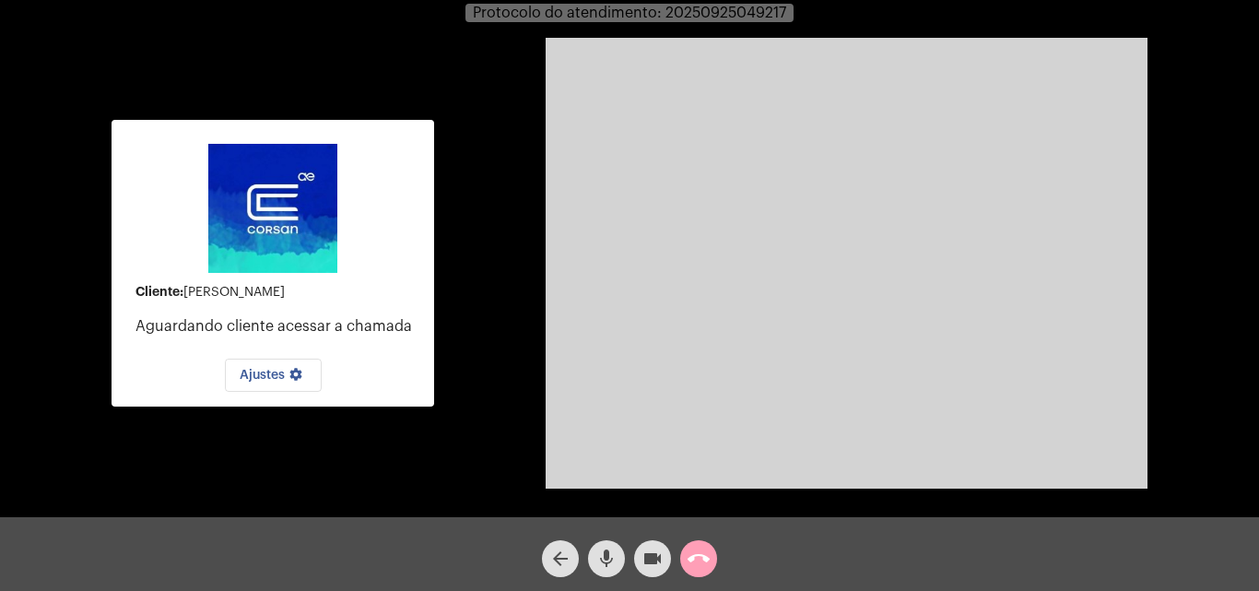
click at [700, 549] on mat-icon "call_end" at bounding box center [699, 559] width 22 height 22
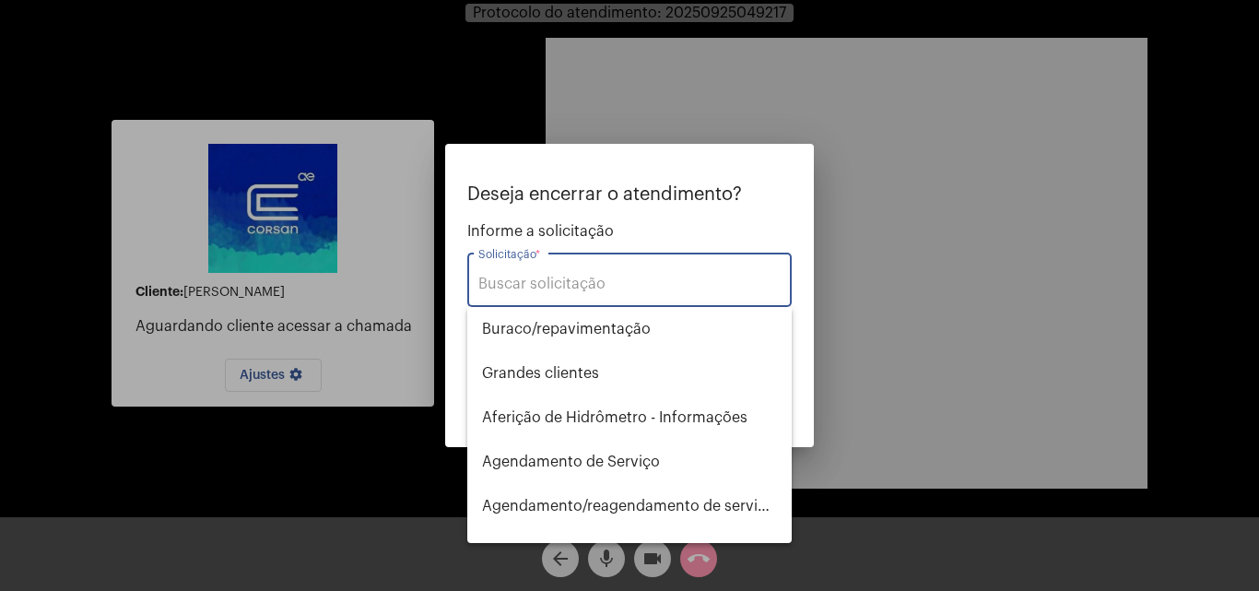
click at [614, 282] on input "Solicitação *" at bounding box center [629, 284] width 302 height 17
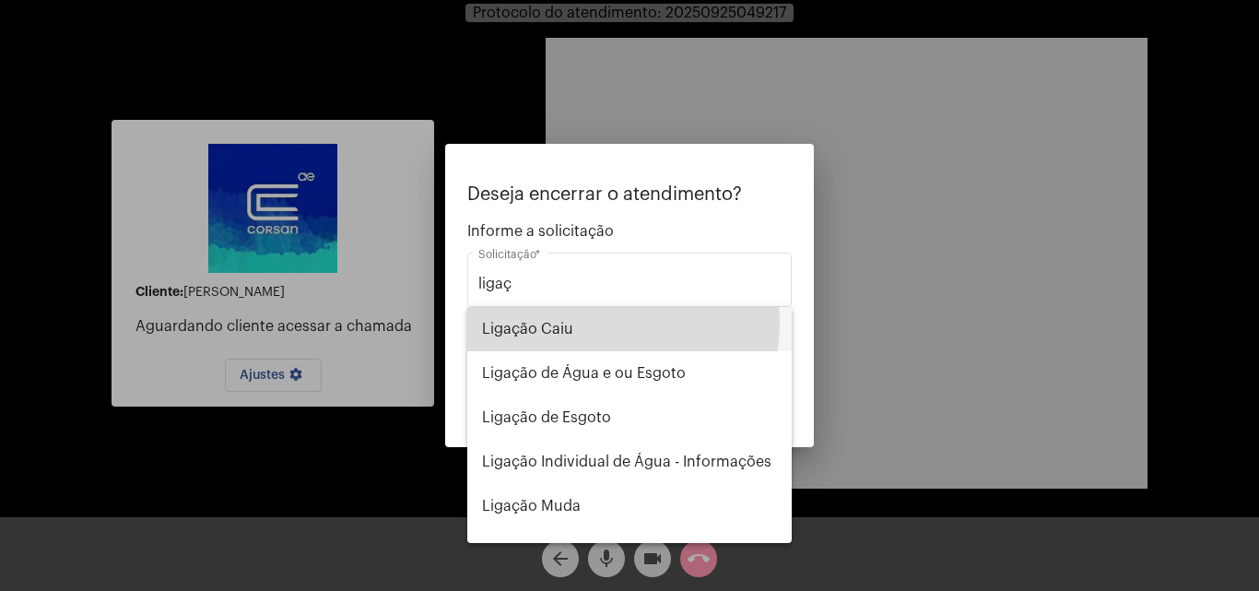
click at [596, 323] on span "Ligação Caiu" at bounding box center [629, 329] width 295 height 44
type input "Ligação Caiu"
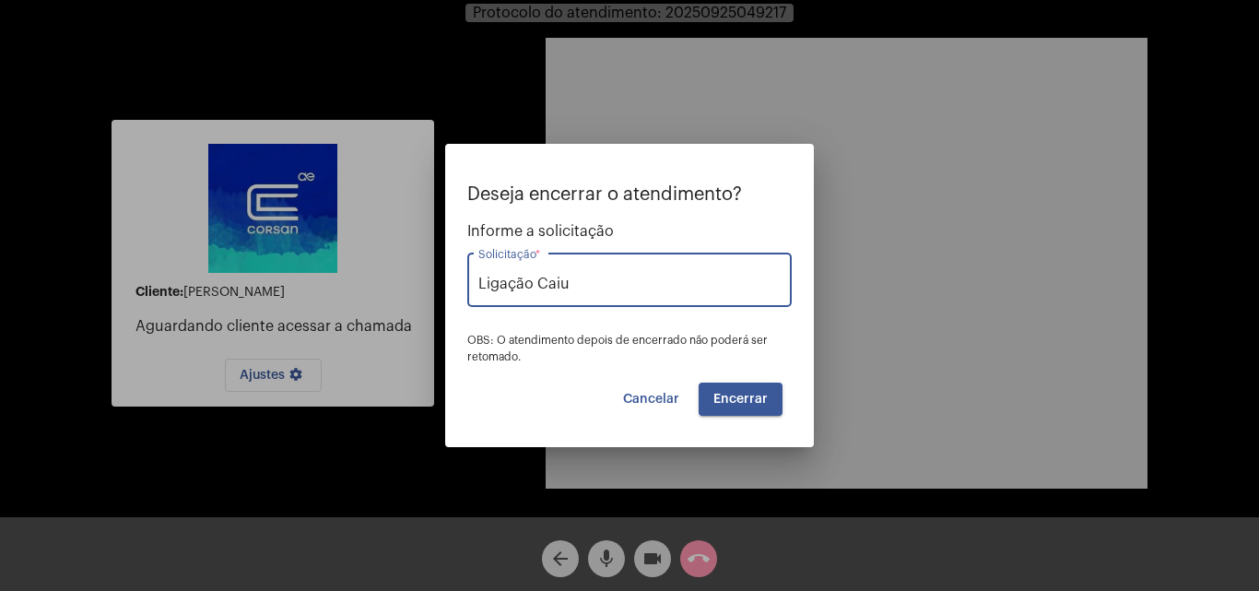
click at [747, 402] on span "Encerrar" at bounding box center [740, 399] width 54 height 13
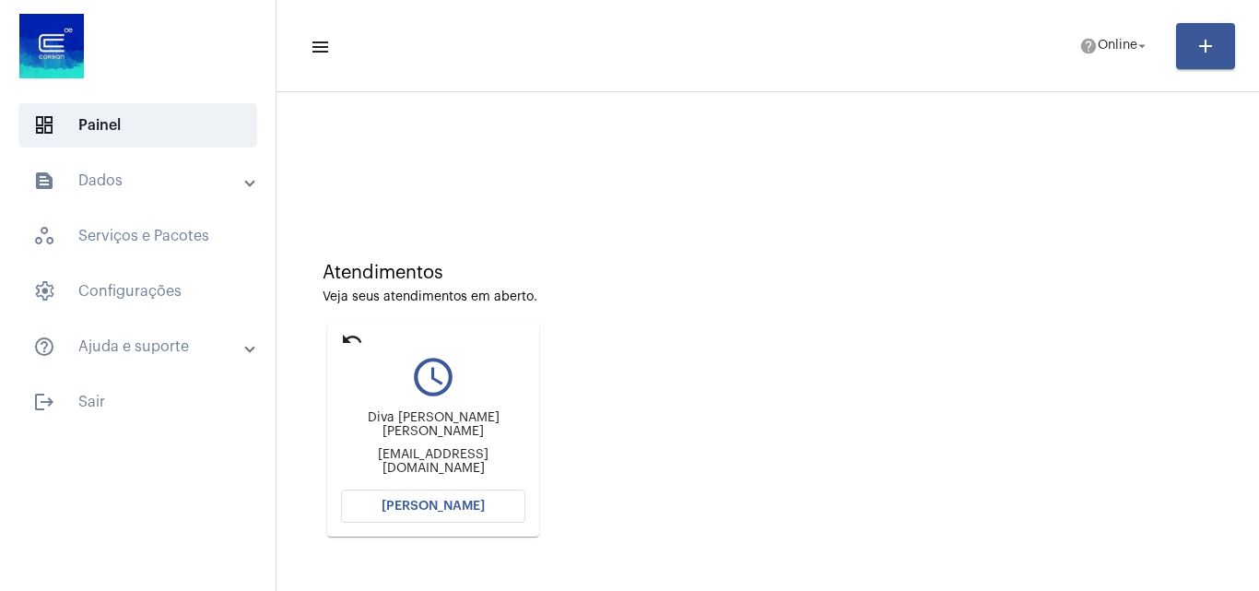
click at [472, 516] on button "Abrir Chamada" at bounding box center [433, 505] width 184 height 33
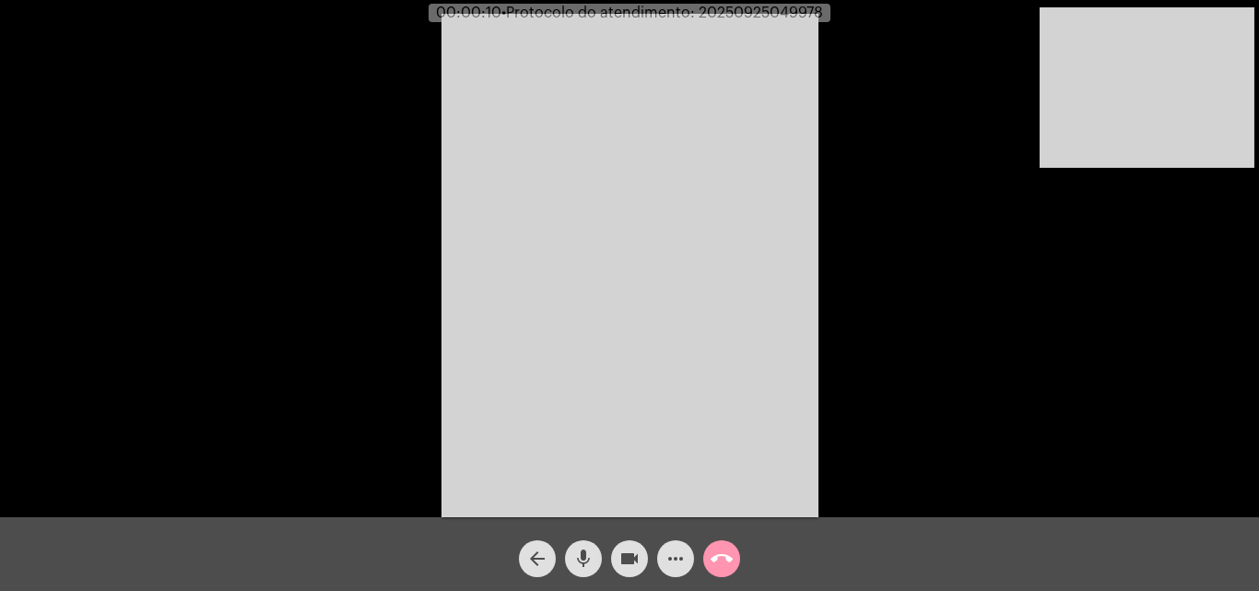
click at [582, 557] on mat-icon "mic" at bounding box center [583, 559] width 22 height 22
click at [582, 557] on mat-icon "mic_off" at bounding box center [583, 559] width 22 height 22
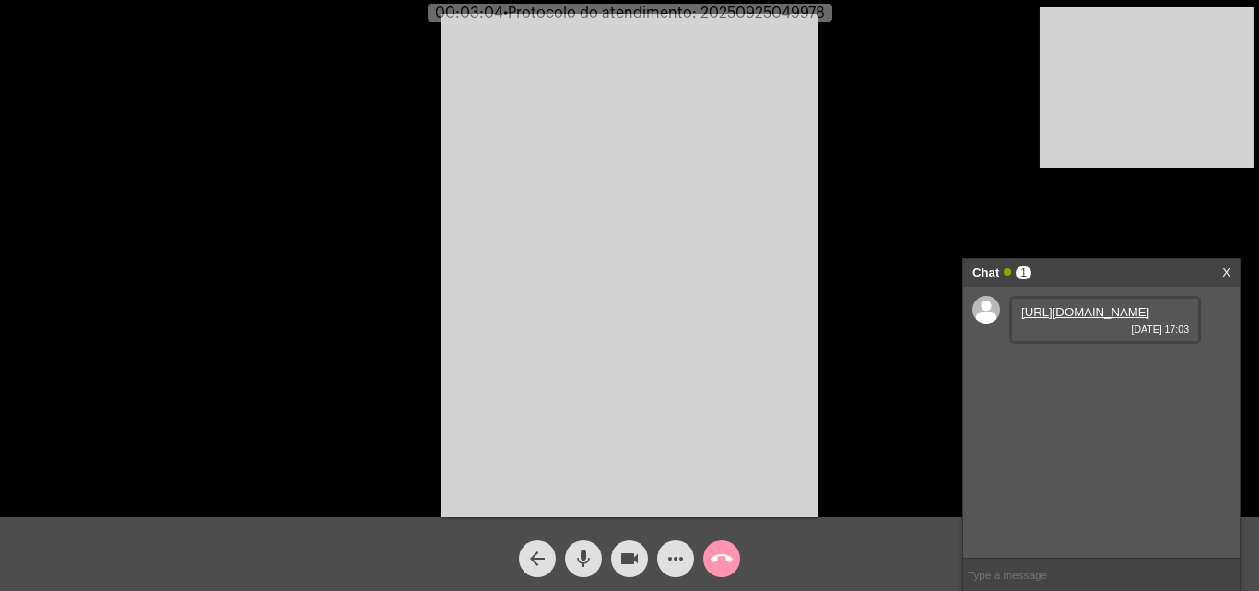
click at [1092, 319] on link "https://neft-transfer-bucket.s3.amazonaws.com/temp-69c01f77-3105-e6db-54b9-70bd…" at bounding box center [1085, 312] width 128 height 14
click at [1073, 371] on link "https://neft-transfer-bucket.s3.amazonaws.com/temp-d2671ddd-cc72-7165-085e-800f…" at bounding box center [1085, 365] width 128 height 14
click at [585, 557] on mat-icon "mic" at bounding box center [583, 559] width 22 height 22
click at [626, 557] on mat-icon "videocam" at bounding box center [630, 559] width 22 height 22
click at [628, 553] on mat-icon "videocam_off" at bounding box center [630, 559] width 22 height 22
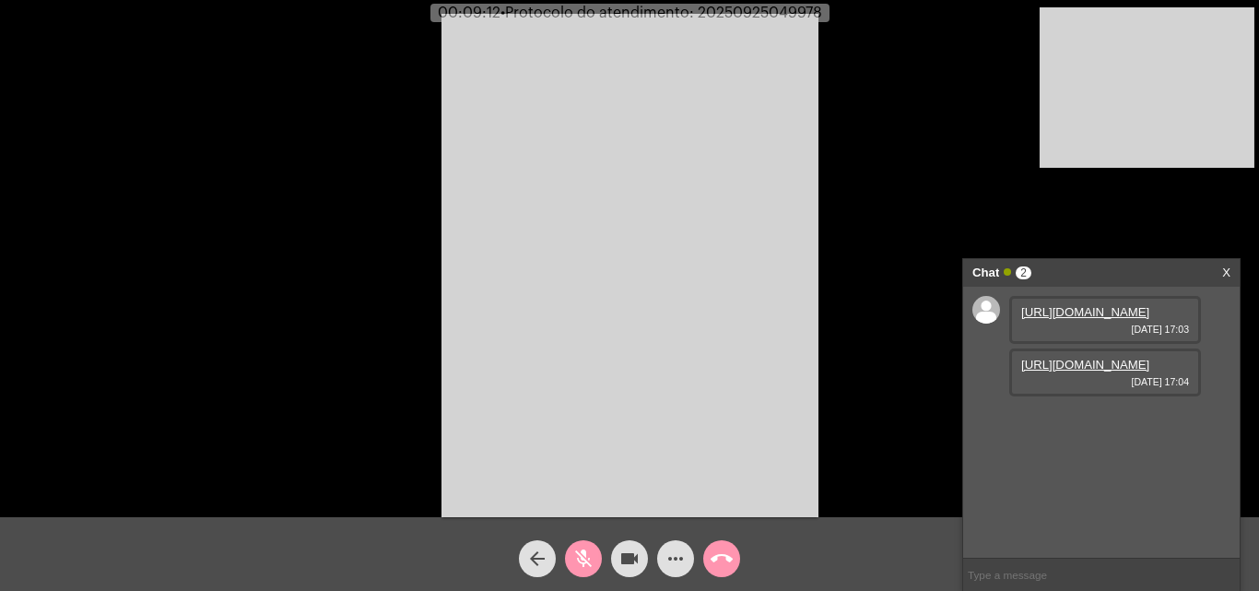
click at [575, 554] on mat-icon "mic_off" at bounding box center [583, 559] width 22 height 22
click at [587, 554] on mat-icon "mic" at bounding box center [583, 559] width 22 height 22
click at [622, 558] on mat-icon "videocam" at bounding box center [630, 559] width 22 height 22
click at [620, 561] on mat-icon "videocam_off" at bounding box center [630, 559] width 22 height 22
click at [590, 560] on mat-icon "mic_off" at bounding box center [583, 559] width 22 height 22
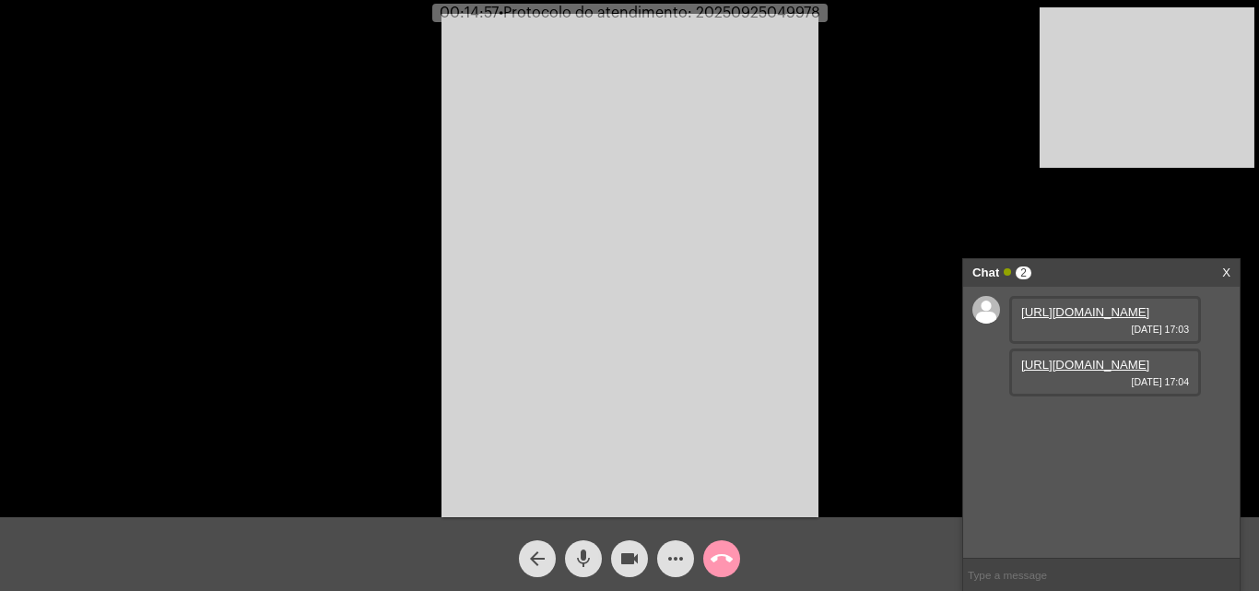
drag, startPoint x: 587, startPoint y: 552, endPoint x: 623, endPoint y: 553, distance: 36.0
click at [589, 552] on mat-icon "mic" at bounding box center [583, 559] width 22 height 22
click at [630, 552] on mat-icon "videocam" at bounding box center [630, 559] width 22 height 22
click at [631, 563] on mat-icon "videocam_off" at bounding box center [630, 559] width 22 height 22
click at [584, 564] on mat-icon "mic_off" at bounding box center [583, 559] width 22 height 22
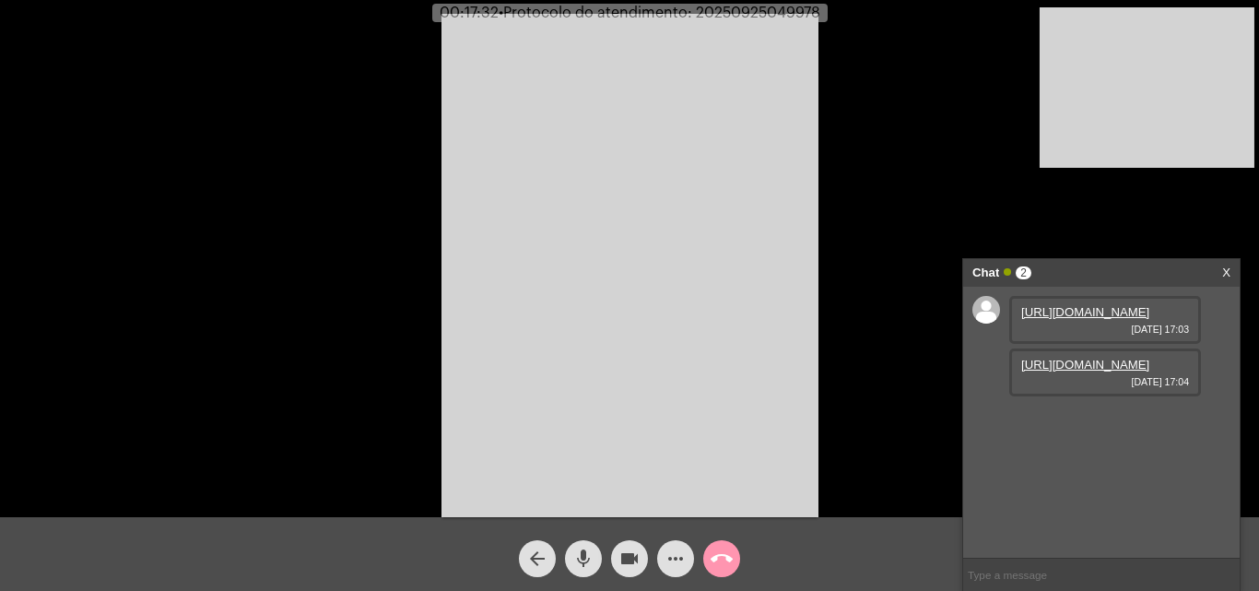
click at [772, 12] on span "• Protocolo do atendimento: 20250925049978" at bounding box center [660, 13] width 322 height 15
copy span "20250925049978"
click at [1061, 567] on input "text" at bounding box center [1101, 575] width 277 height 32
click at [722, 564] on mat-icon "call_end" at bounding box center [722, 559] width 22 height 22
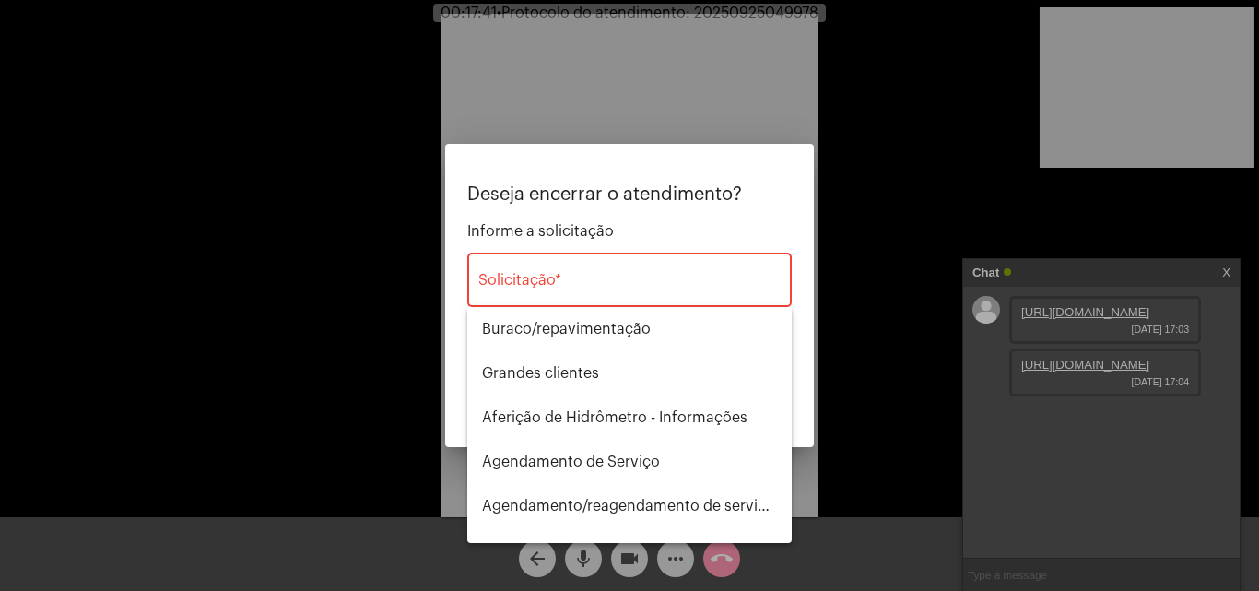
click at [648, 297] on div "Solicitação *" at bounding box center [629, 278] width 302 height 58
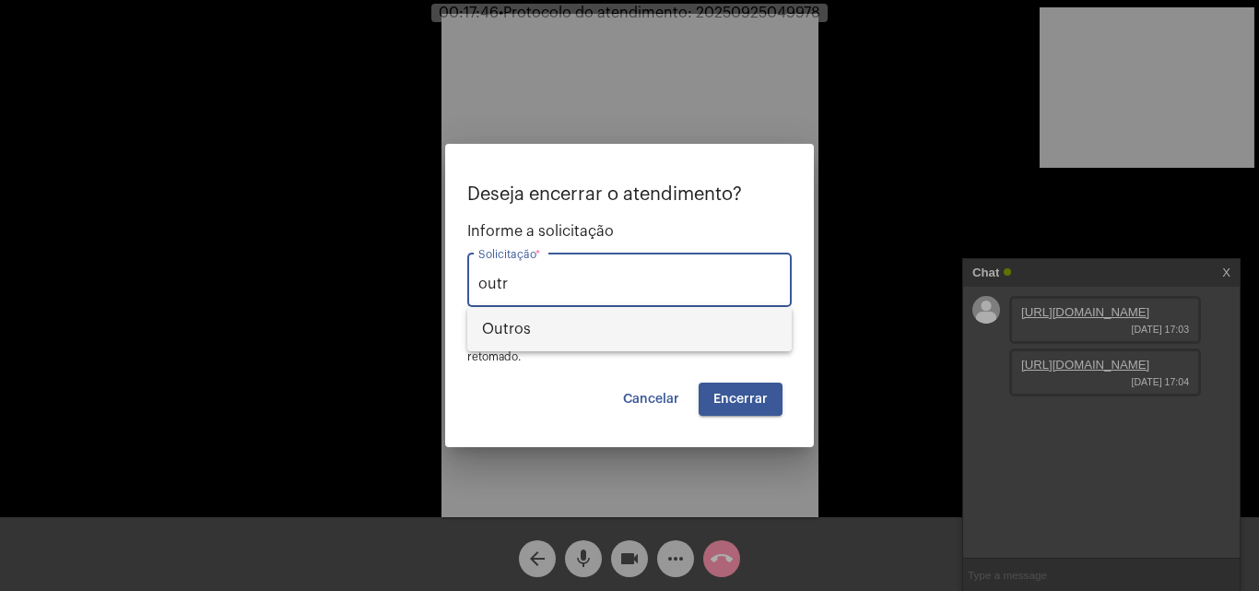
click at [650, 314] on span "Outros" at bounding box center [629, 329] width 295 height 44
type input "Outros"
click at [657, 408] on button "Cancelar" at bounding box center [651, 399] width 86 height 33
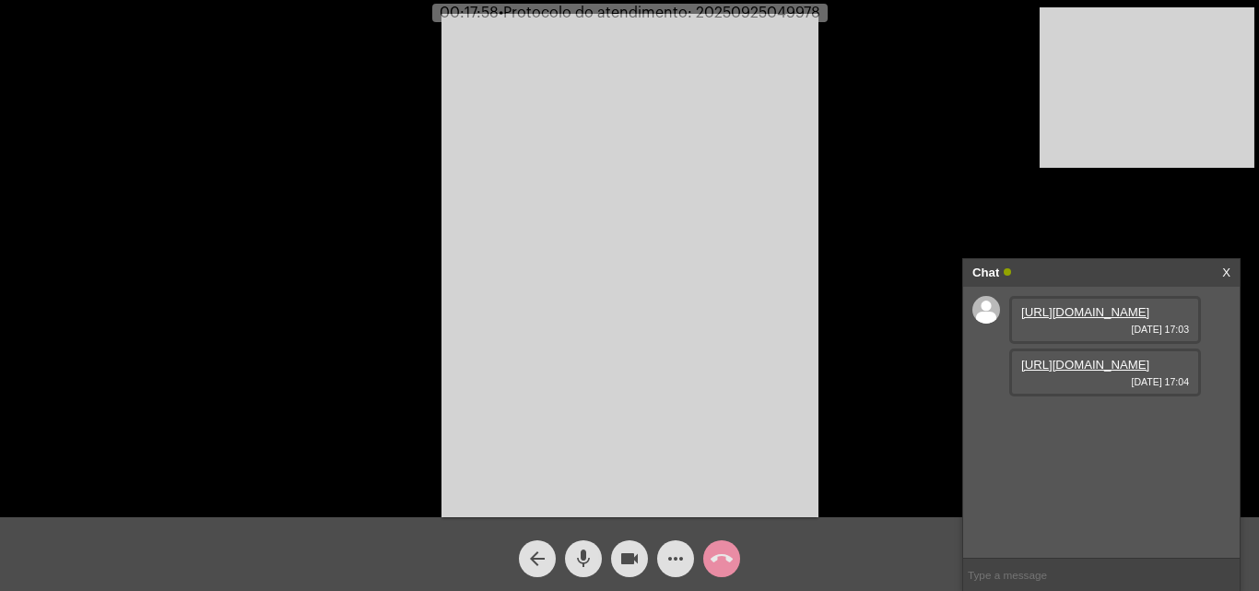
click at [773, 6] on span "• Protocolo do atendimento: 20250925049978" at bounding box center [660, 13] width 322 height 15
click at [851, 128] on div "Acessando Câmera e Microfone..." at bounding box center [629, 263] width 1255 height 517
click at [790, 18] on span "• Protocolo do atendimento: 20250925049978" at bounding box center [660, 13] width 322 height 15
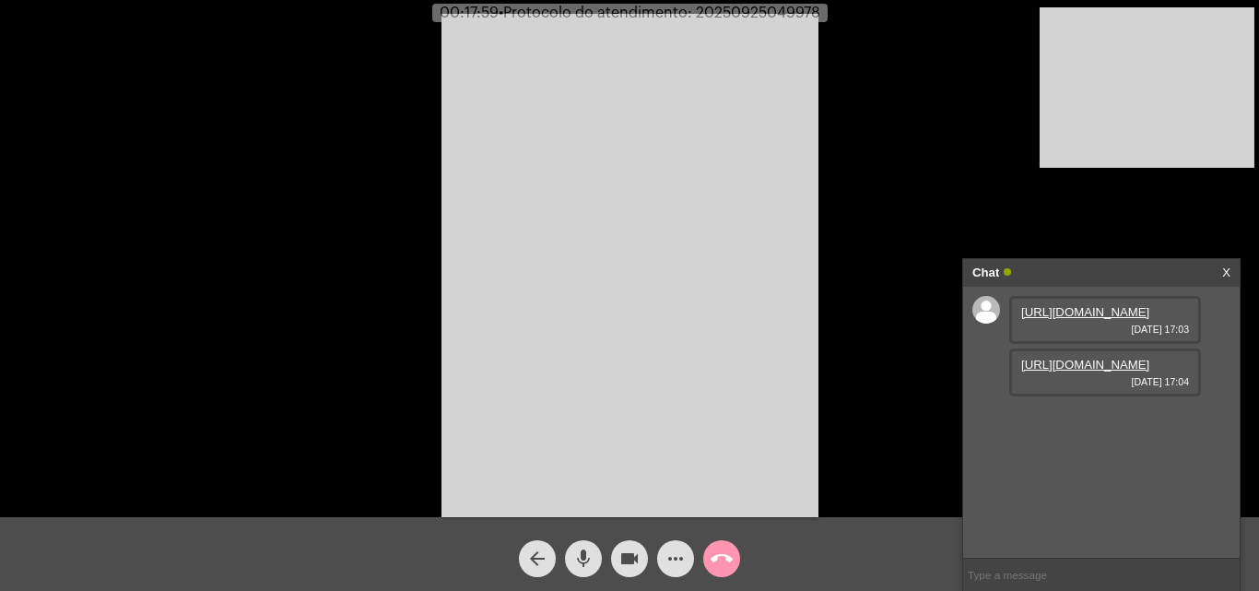
click at [790, 18] on span "• Protocolo do atendimento: 20250925049978" at bounding box center [660, 13] width 322 height 15
copy span "20250925049978"
click at [1029, 572] on input "text" at bounding box center [1101, 575] width 277 height 32
paste input "20250925049978"
type input "20250925049978"
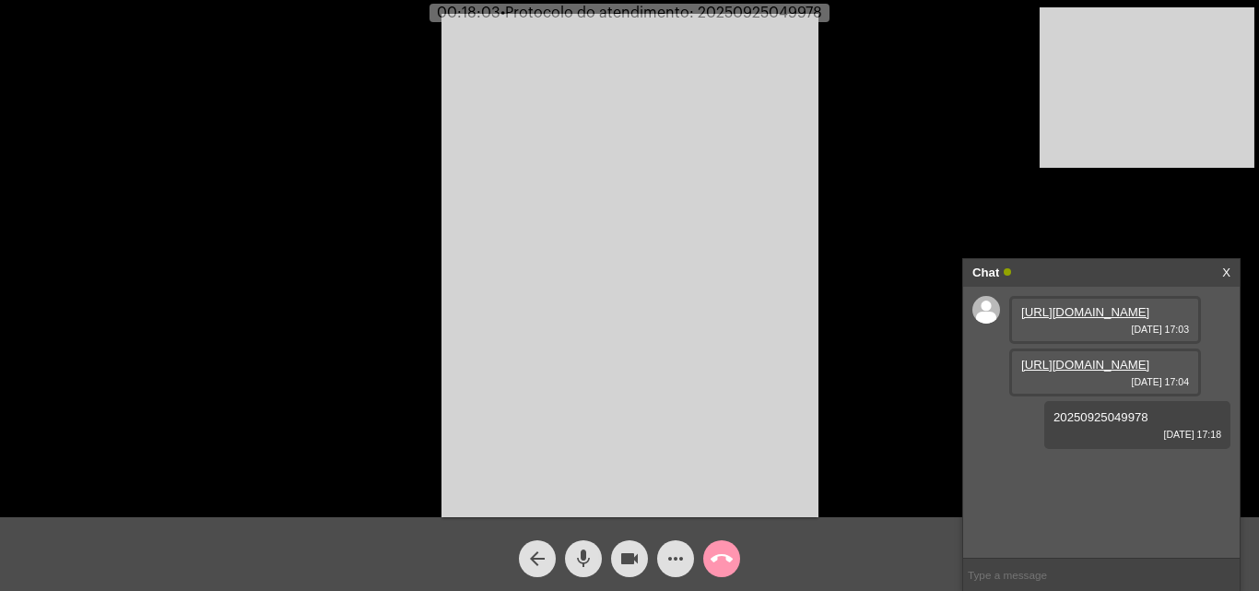
click at [712, 546] on span "call_end" at bounding box center [722, 558] width 22 height 37
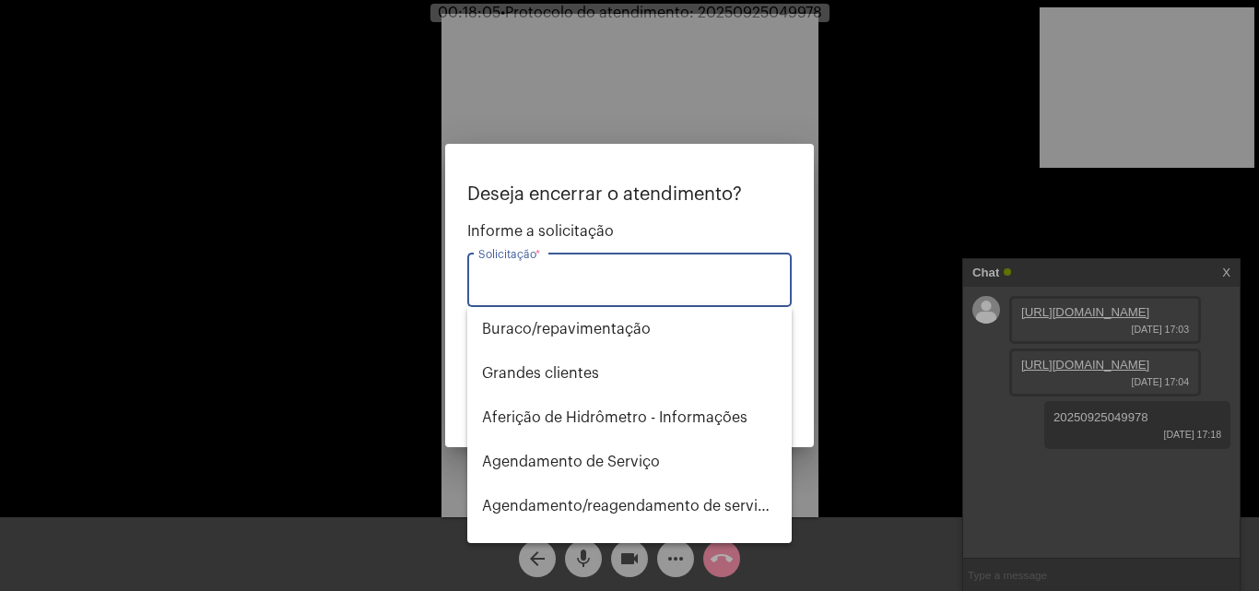
click at [654, 292] on input "Solicitação *" at bounding box center [629, 284] width 302 height 17
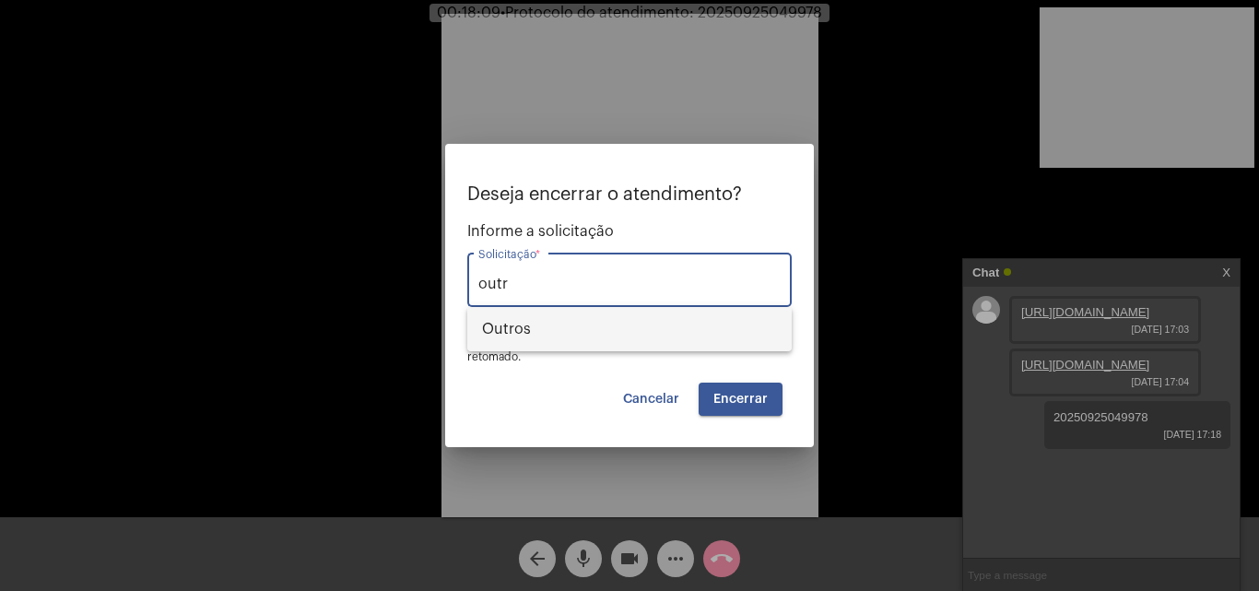
click at [621, 325] on span "Outros" at bounding box center [629, 329] width 295 height 44
type input "Outros"
click at [749, 399] on span "Encerrar" at bounding box center [740, 399] width 54 height 13
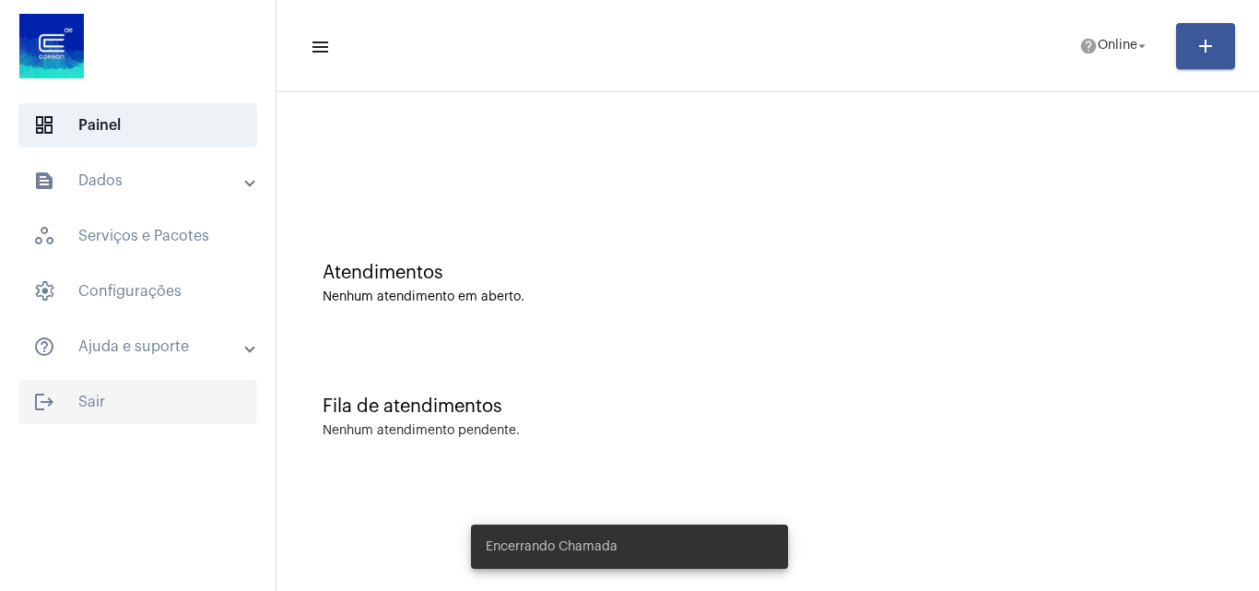
click at [116, 397] on span "logout Sair" at bounding box center [137, 402] width 239 height 44
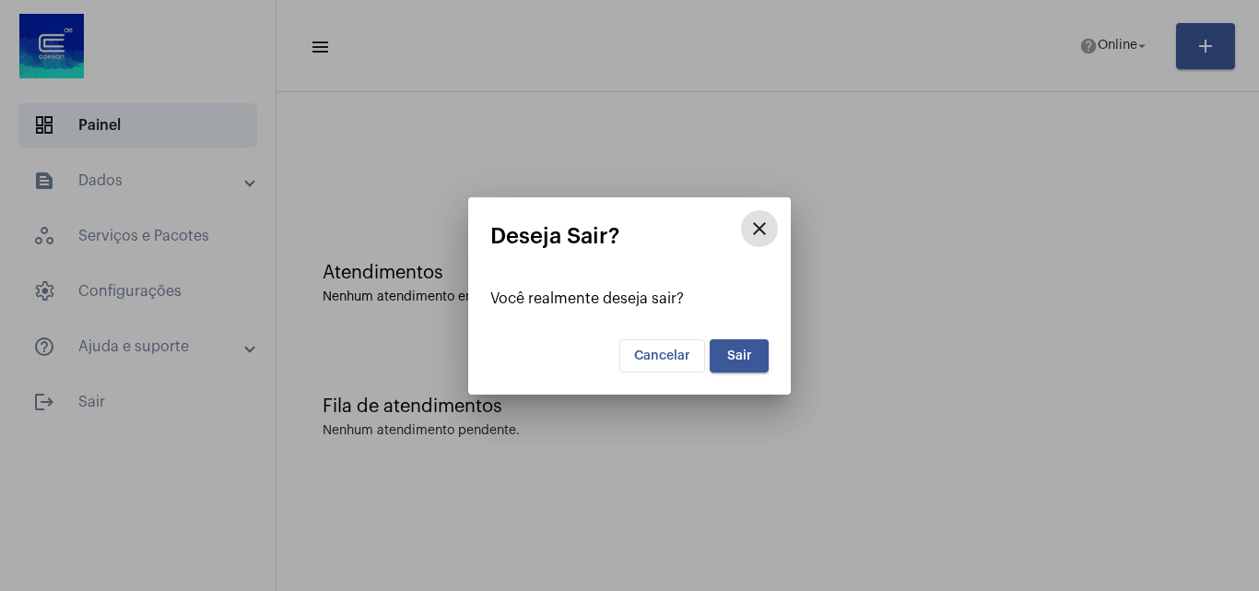
click at [740, 363] on button "Sair" at bounding box center [739, 355] width 59 height 33
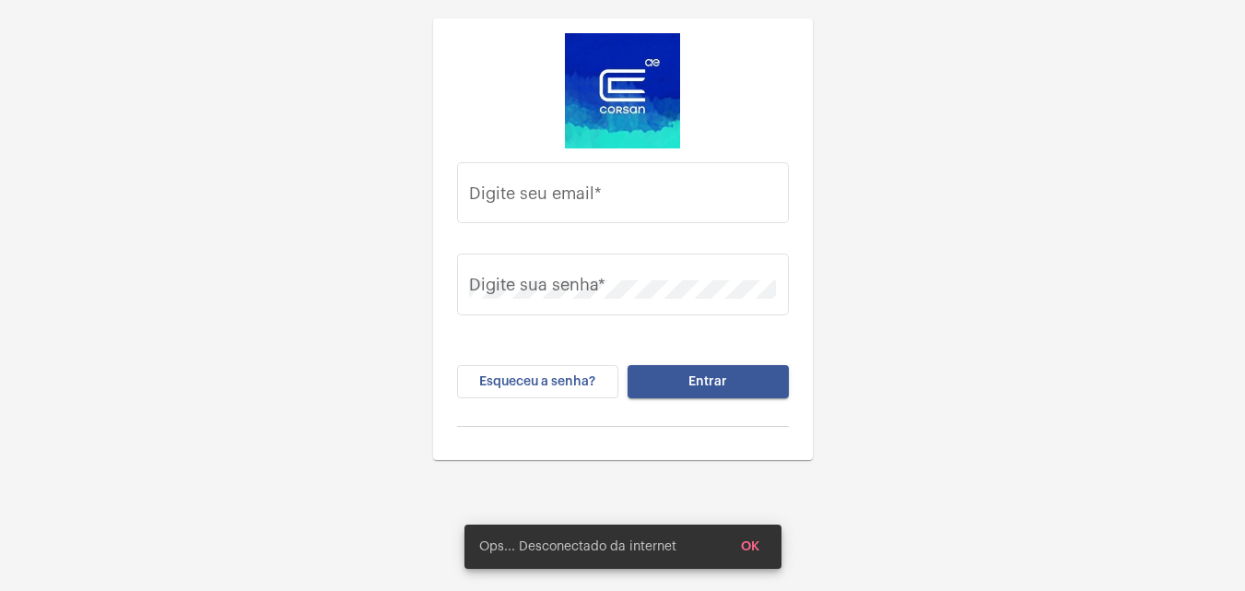
type input "juliana.inacio@operacaocorsan.com.br"
